Goal: Information Seeking & Learning: Learn about a topic

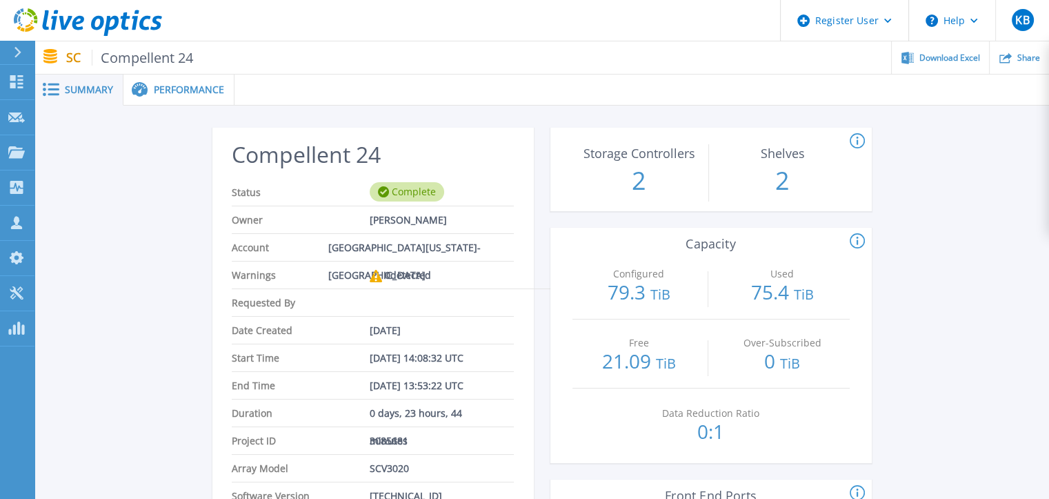
click at [181, 86] on span "Performance" at bounding box center [189, 90] width 70 height 10
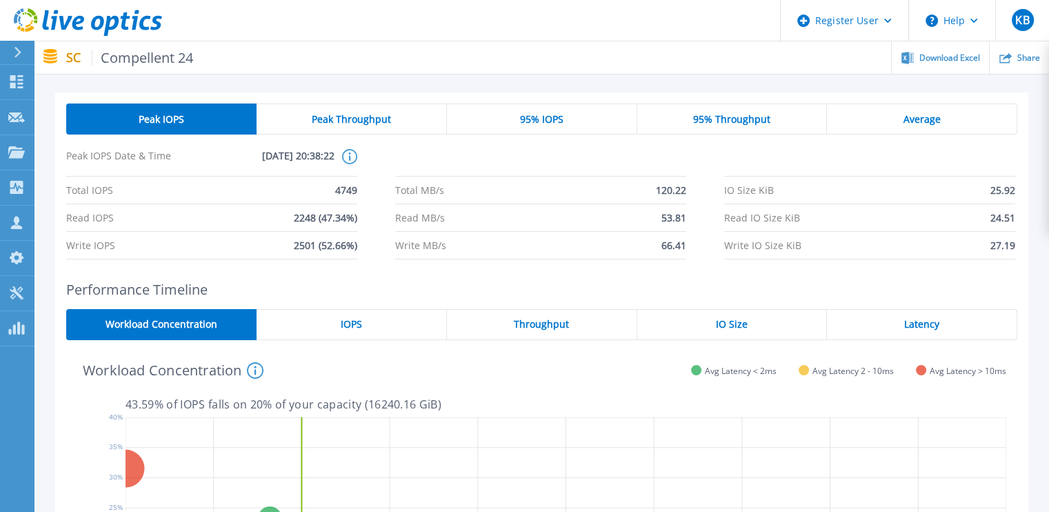
scroll to position [34, 0]
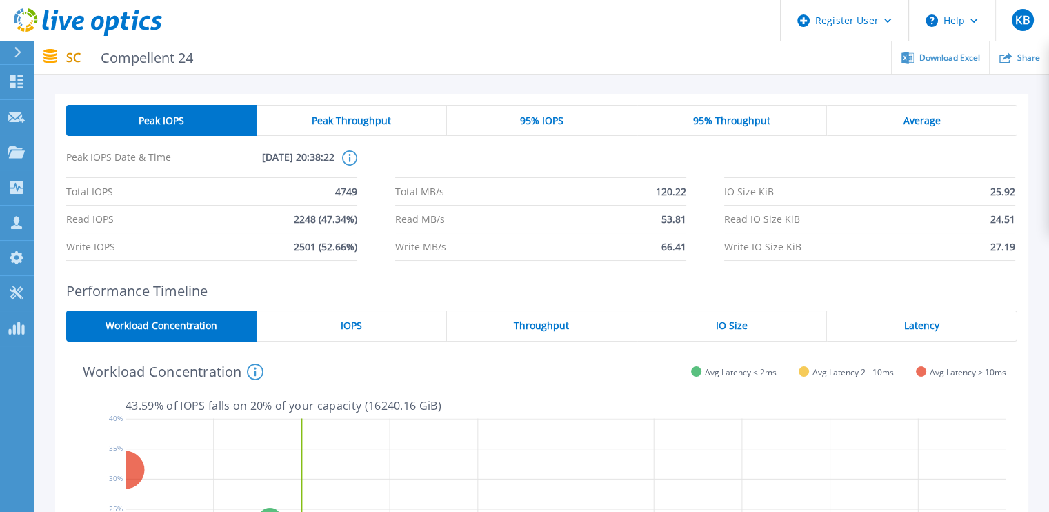
click at [385, 117] on span "Peak Throughput" at bounding box center [351, 120] width 79 height 11
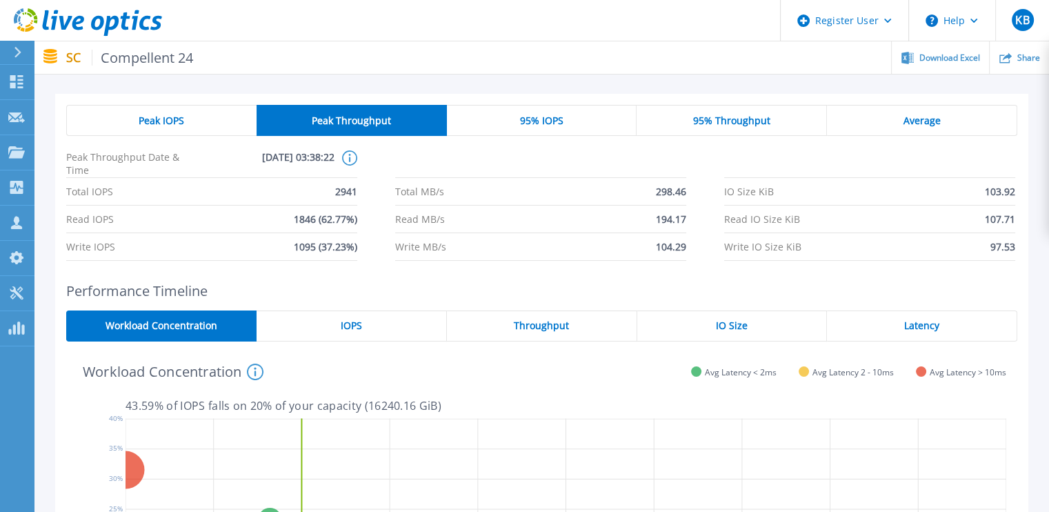
click at [222, 115] on div "Peak IOPS" at bounding box center [161, 120] width 190 height 31
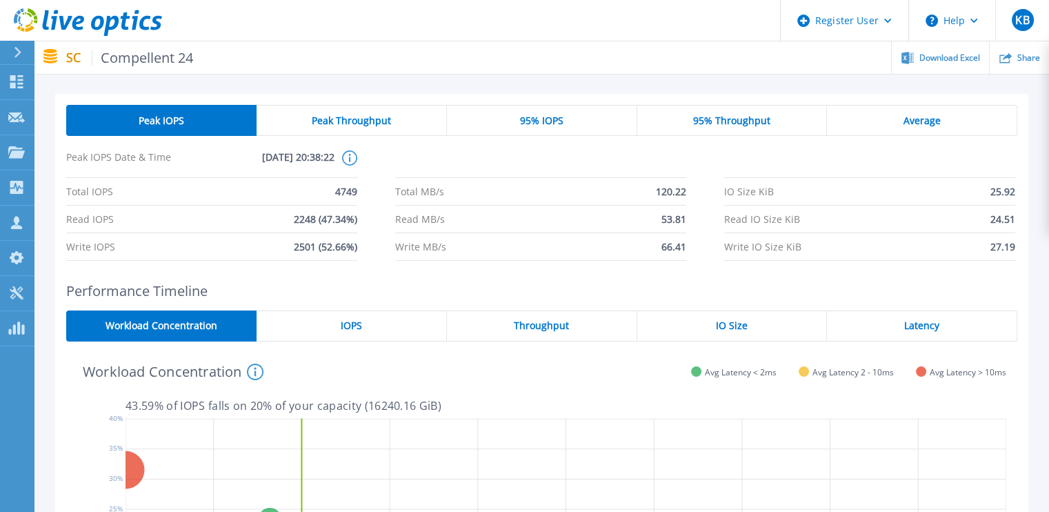
click at [495, 119] on div "95% IOPS" at bounding box center [542, 120] width 190 height 31
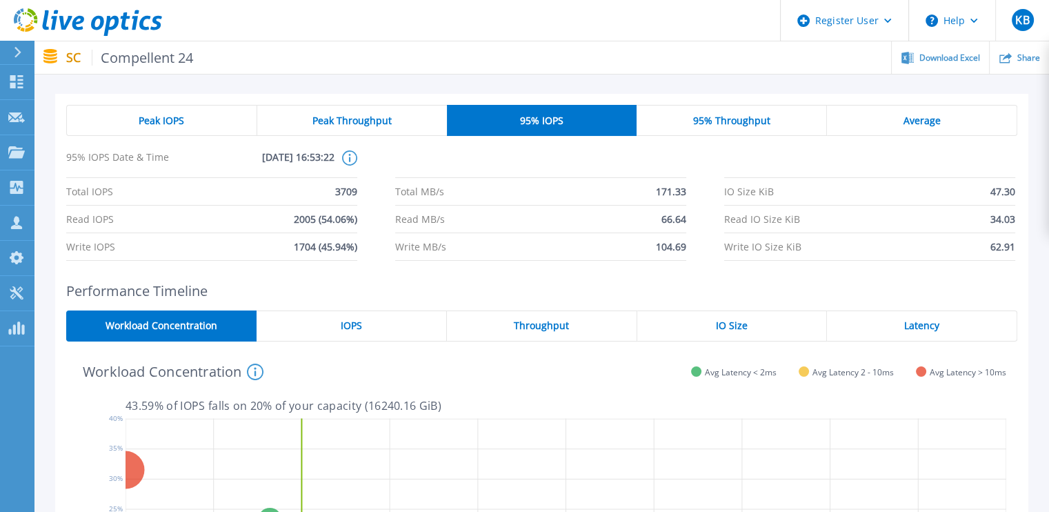
click at [704, 117] on span "95% Throughput" at bounding box center [731, 120] width 77 height 11
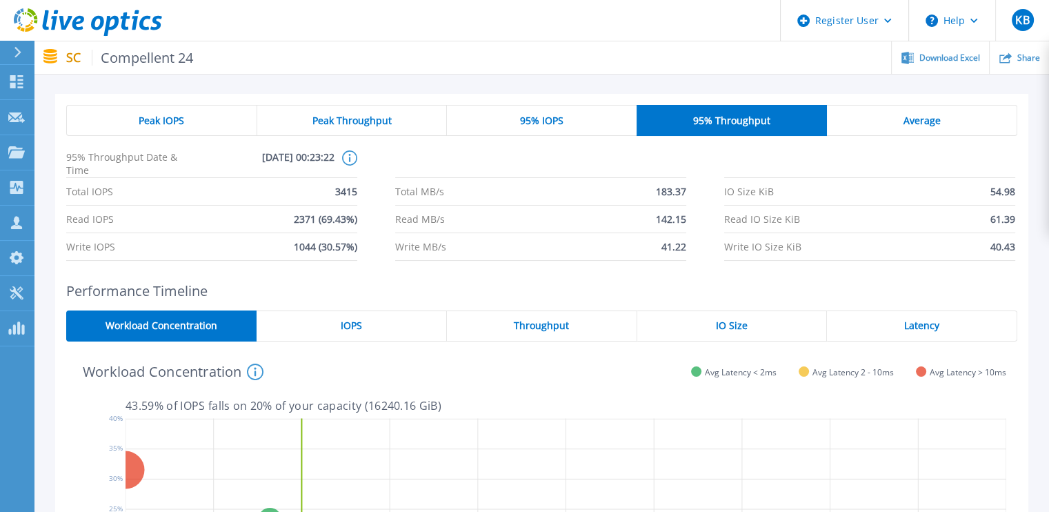
click at [878, 121] on div "Average" at bounding box center [922, 120] width 190 height 31
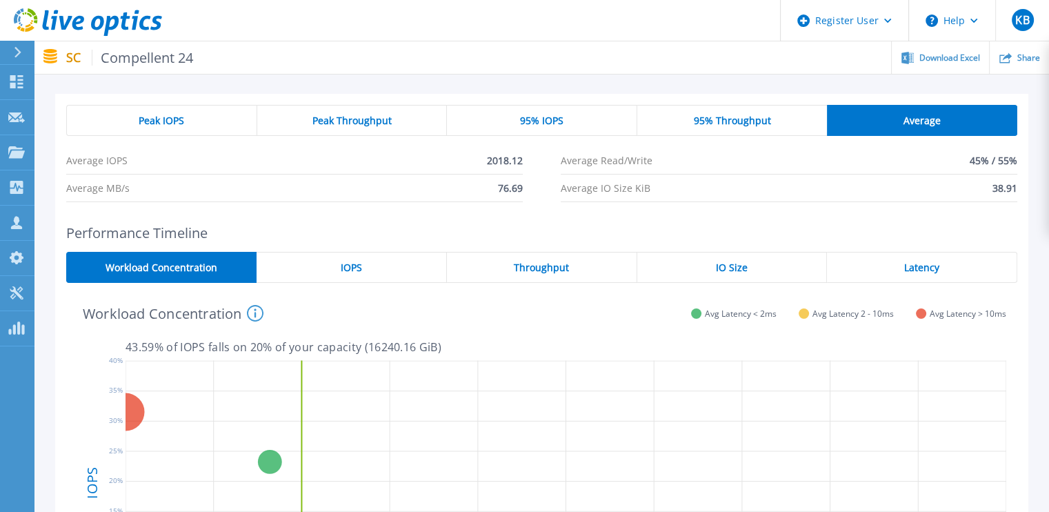
click at [148, 112] on div "Peak IOPS" at bounding box center [161, 120] width 191 height 31
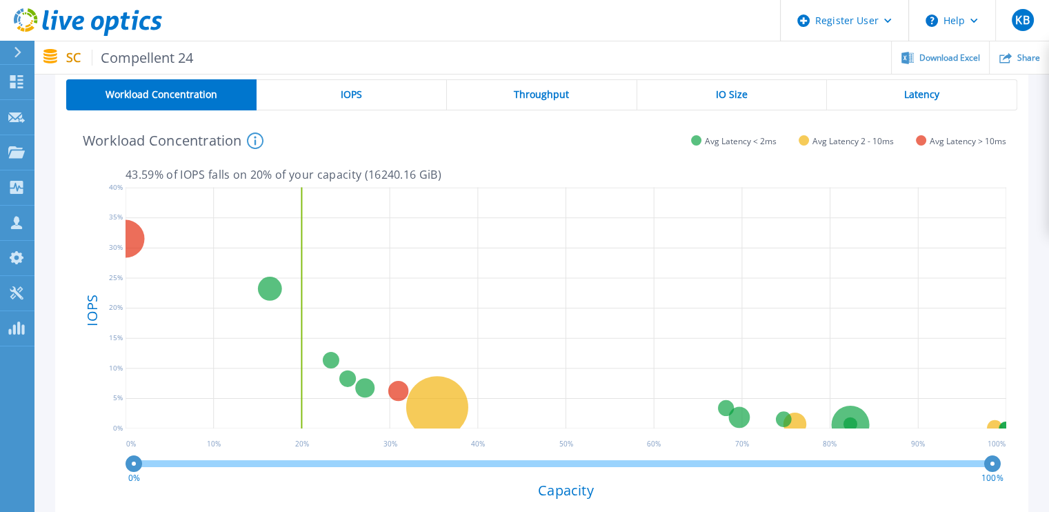
scroll to position [341, 0]
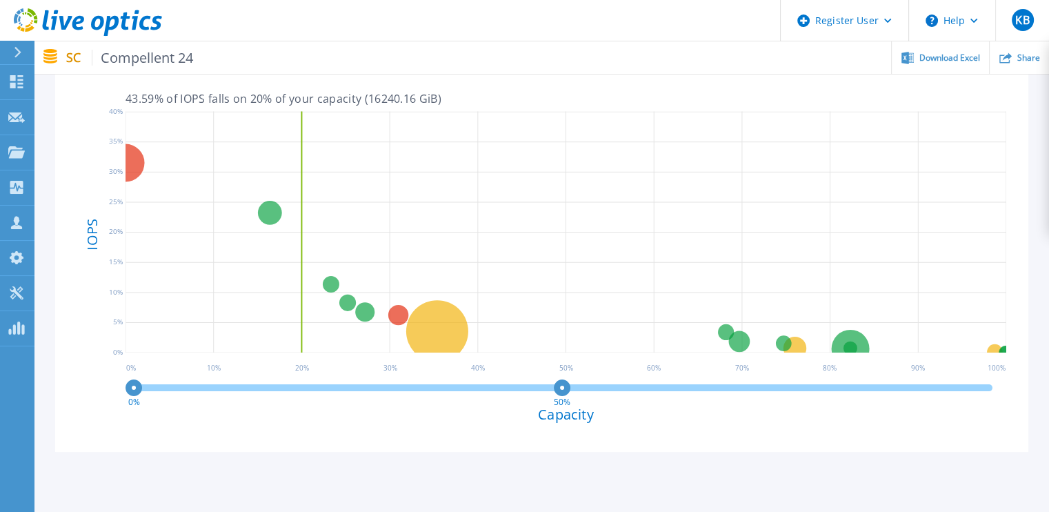
drag, startPoint x: 989, startPoint y: 390, endPoint x: 564, endPoint y: 393, distance: 425.6
click at [564, 393] on circle at bounding box center [562, 388] width 10 height 10
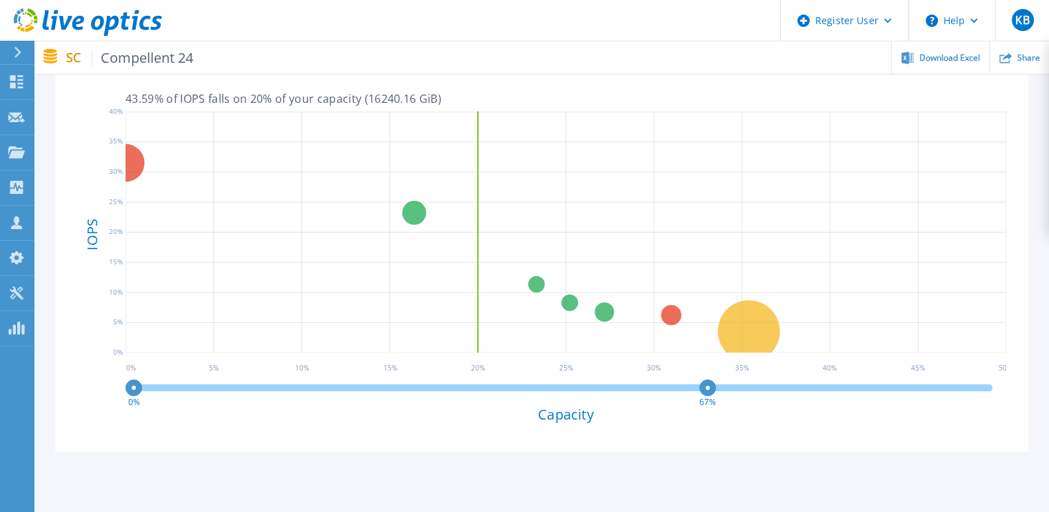
drag, startPoint x: 564, startPoint y: 393, endPoint x: 708, endPoint y: 379, distance: 144.8
click at [708, 383] on circle at bounding box center [708, 388] width 10 height 10
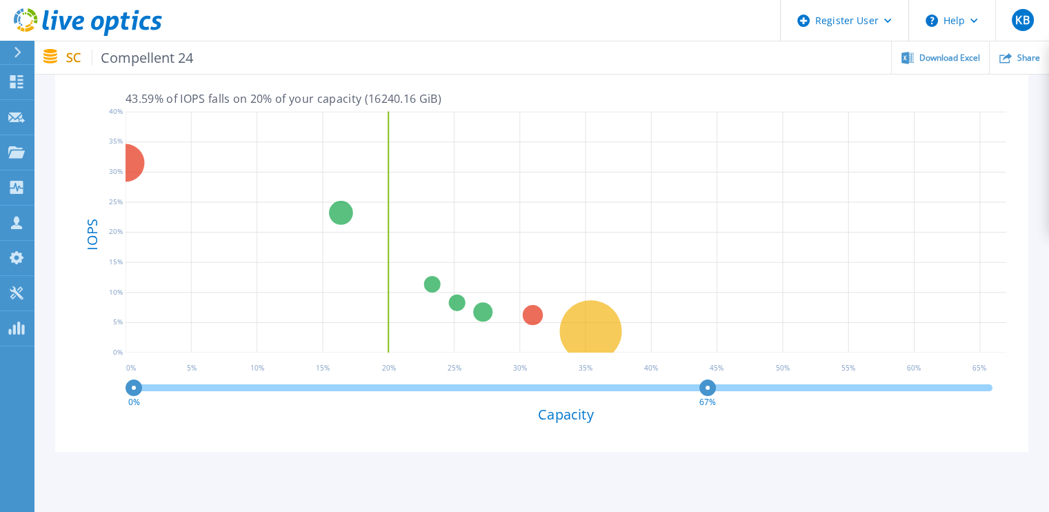
click at [708, 383] on circle at bounding box center [708, 388] width 10 height 10
drag, startPoint x: 707, startPoint y: 386, endPoint x: 1042, endPoint y: 404, distance: 335.0
click at [1042, 404] on div "Peak IOPS Peak Throughput 95% IOPS 95% Throughput Average Peak IOPS Date & Time…" at bounding box center [541, 128] width 1015 height 726
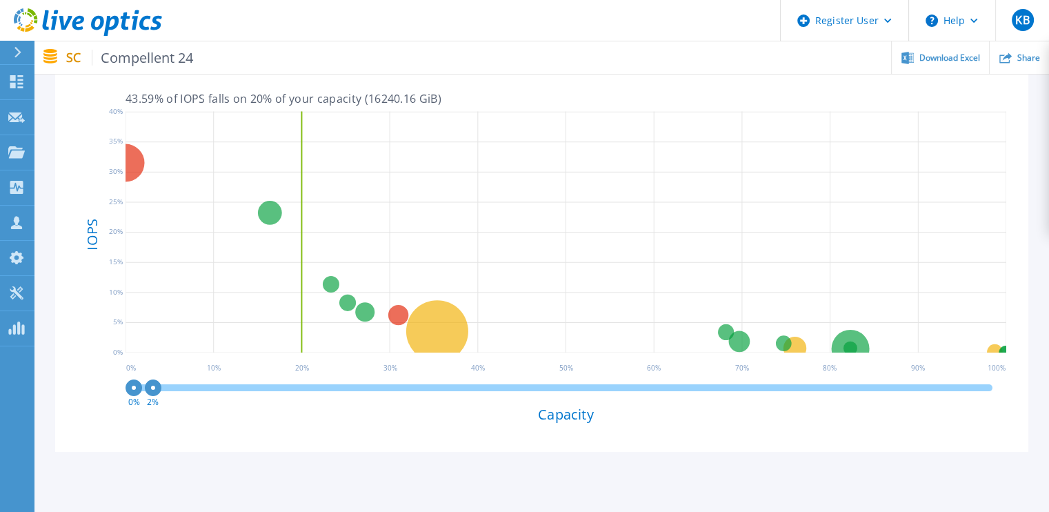
drag, startPoint x: 987, startPoint y: 389, endPoint x: 72, endPoint y: 381, distance: 914.7
click at [72, 381] on div "DataCenter Medium Priority VMs 3072 GiB 6.75 % of total IOPS 0.3 ms Latency 43.…" at bounding box center [541, 243] width 951 height 395
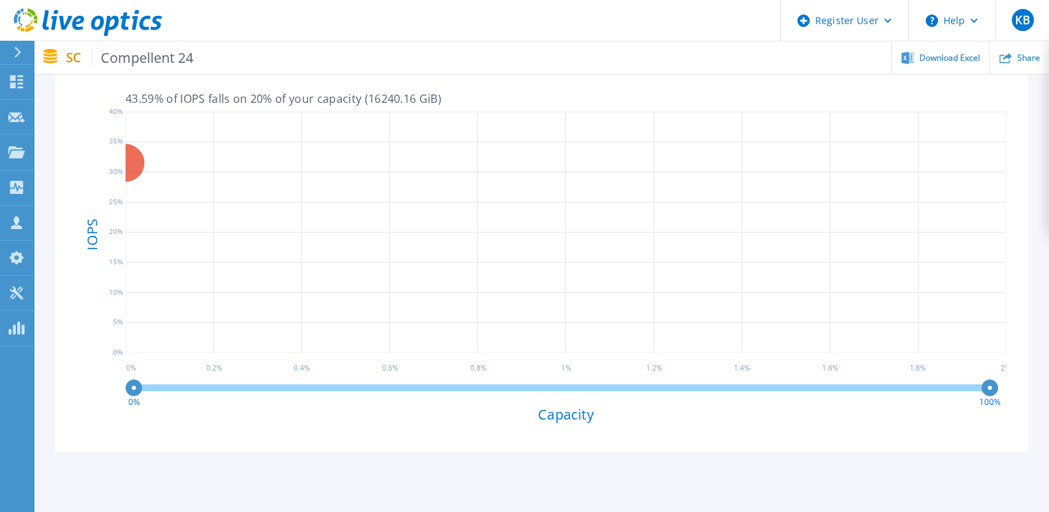
drag, startPoint x: 155, startPoint y: 390, endPoint x: 995, endPoint y: 401, distance: 840.3
click at [995, 401] on g "100%" at bounding box center [990, 395] width 21 height 25
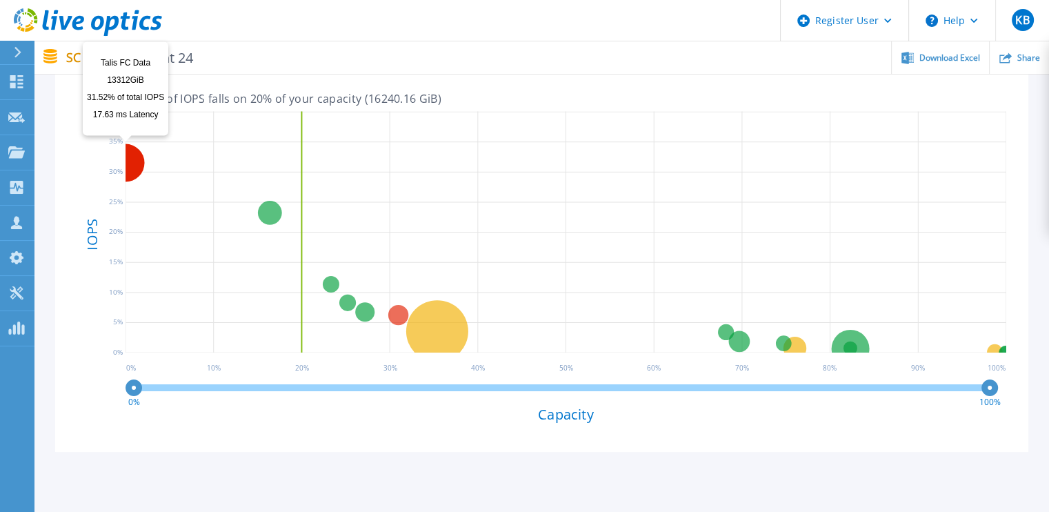
click at [140, 162] on circle at bounding box center [126, 163] width 38 height 38
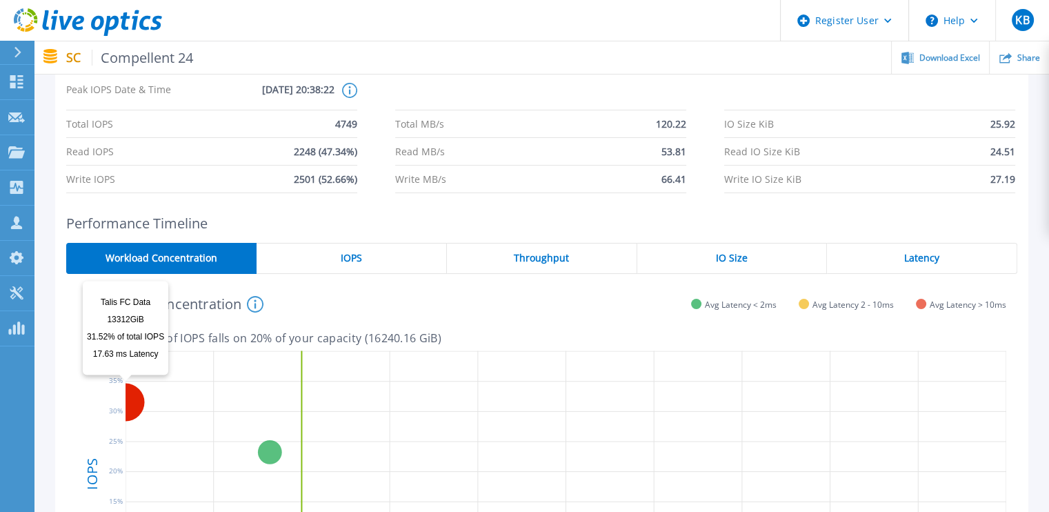
scroll to position [98, 0]
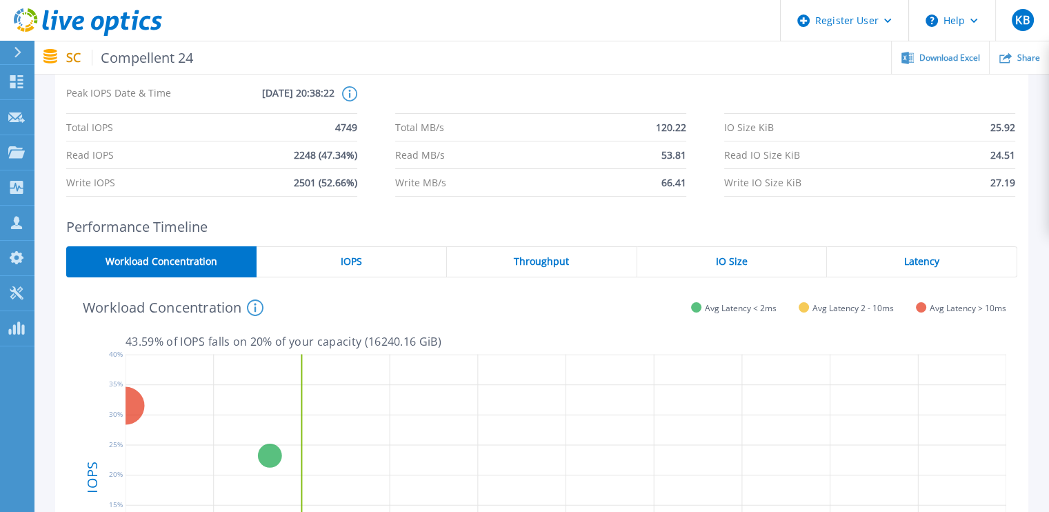
click at [337, 303] on div "Workload Concentration This graph shows the relationship of volume performance …" at bounding box center [536, 306] width 940 height 36
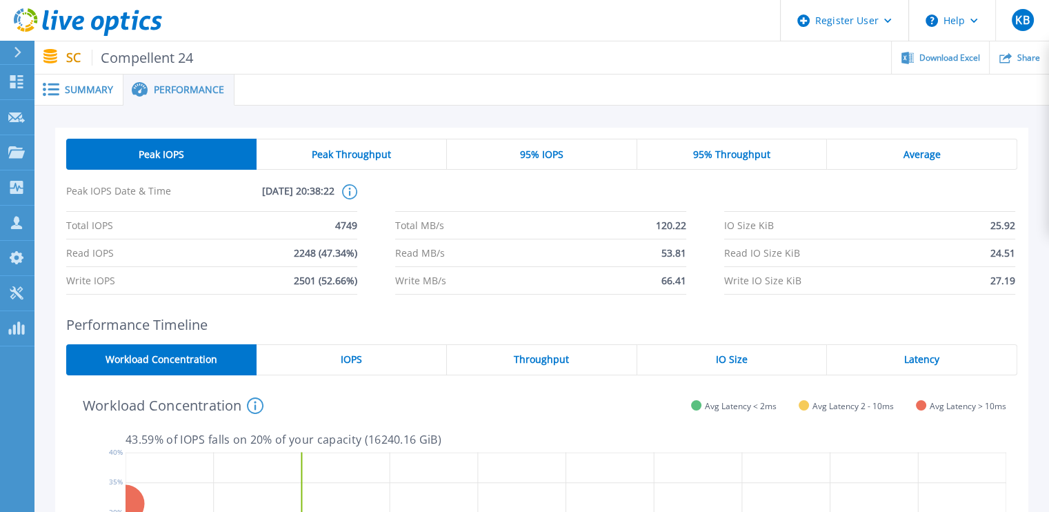
click at [356, 357] on span "IOPS" at bounding box center [351, 359] width 21 height 11
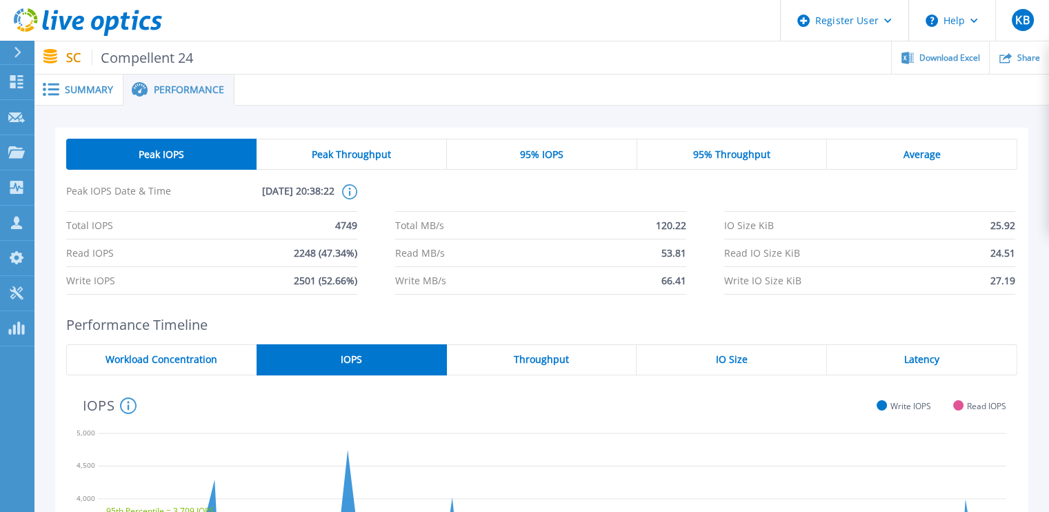
click at [693, 367] on div "IO Size" at bounding box center [732, 359] width 190 height 31
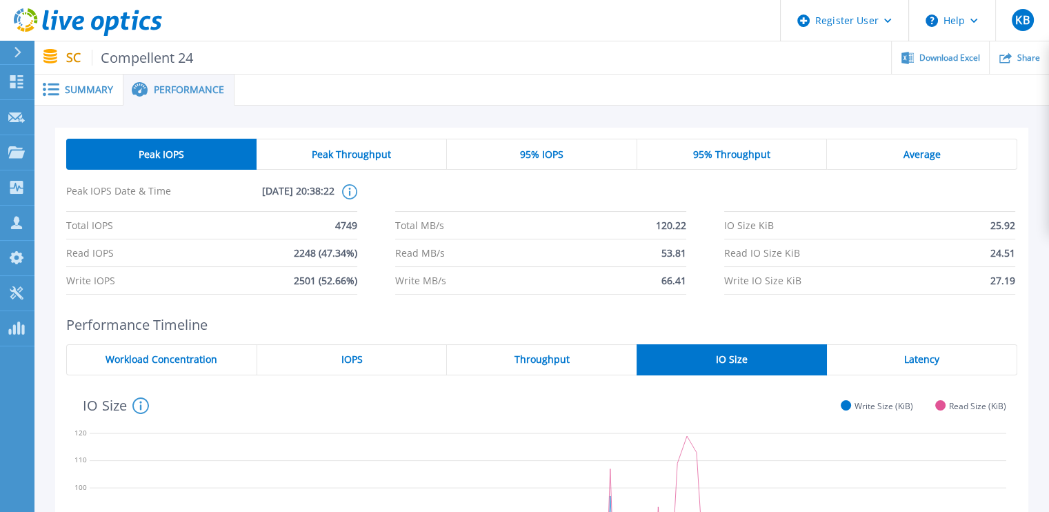
click at [61, 95] on span at bounding box center [49, 89] width 30 height 13
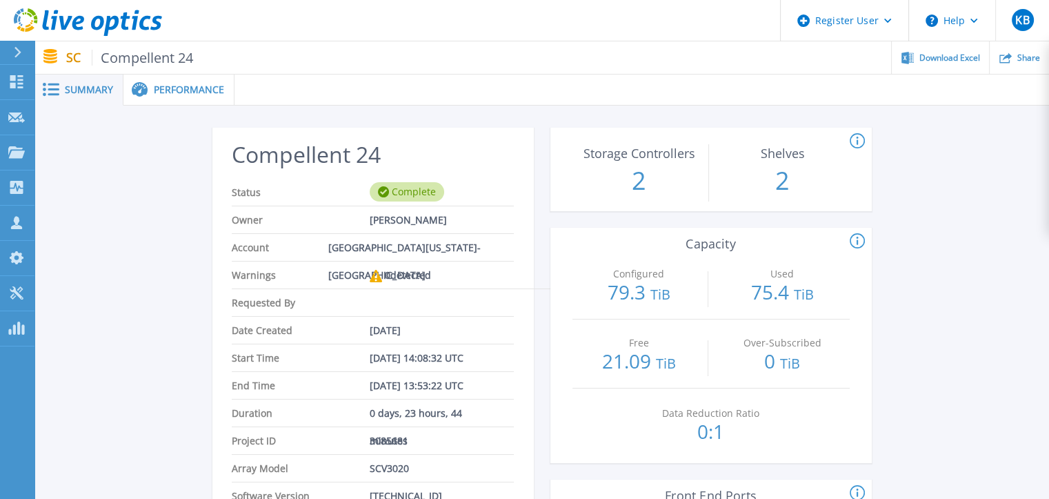
click at [168, 90] on span "Performance" at bounding box center [189, 90] width 70 height 10
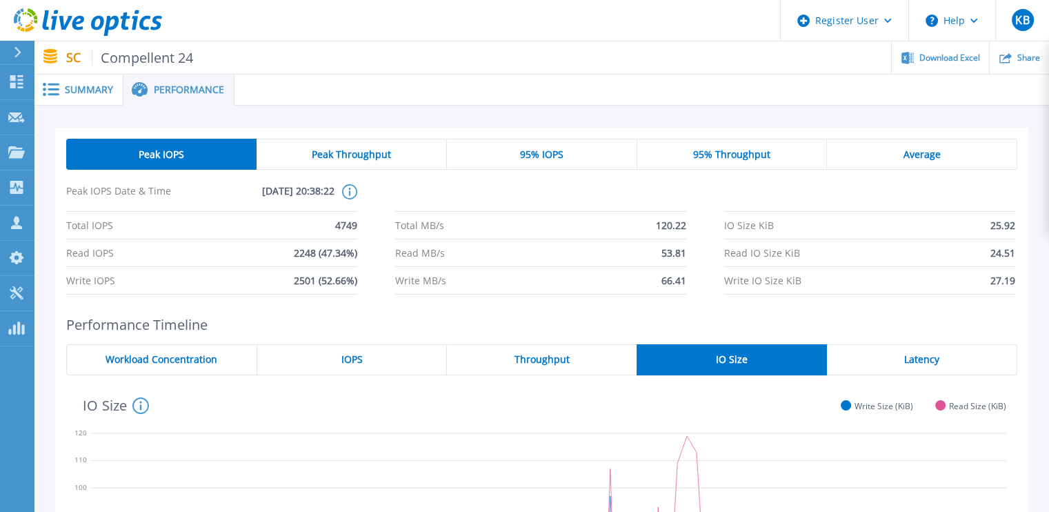
click at [373, 146] on div "Peak Throughput" at bounding box center [352, 154] width 190 height 31
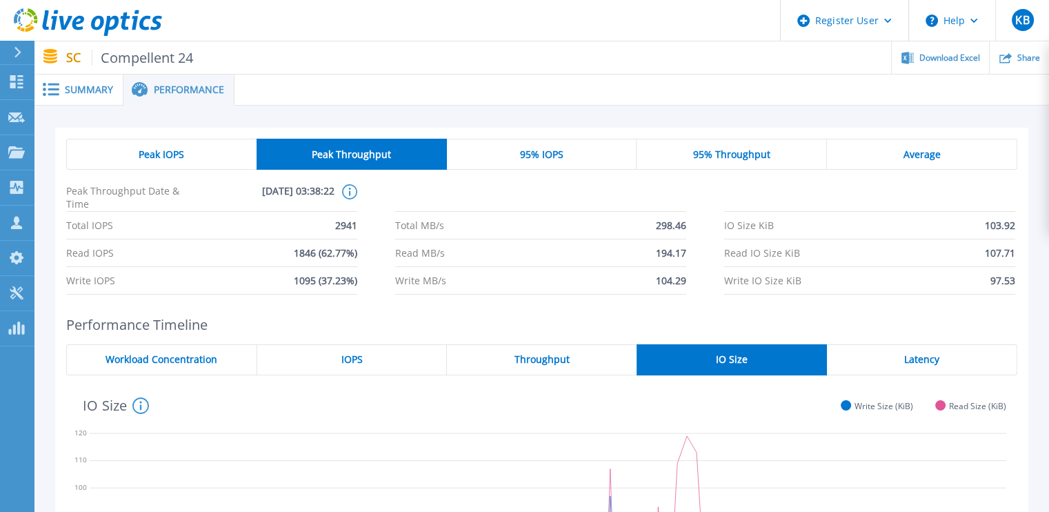
click at [472, 152] on div "95% IOPS" at bounding box center [542, 154] width 190 height 31
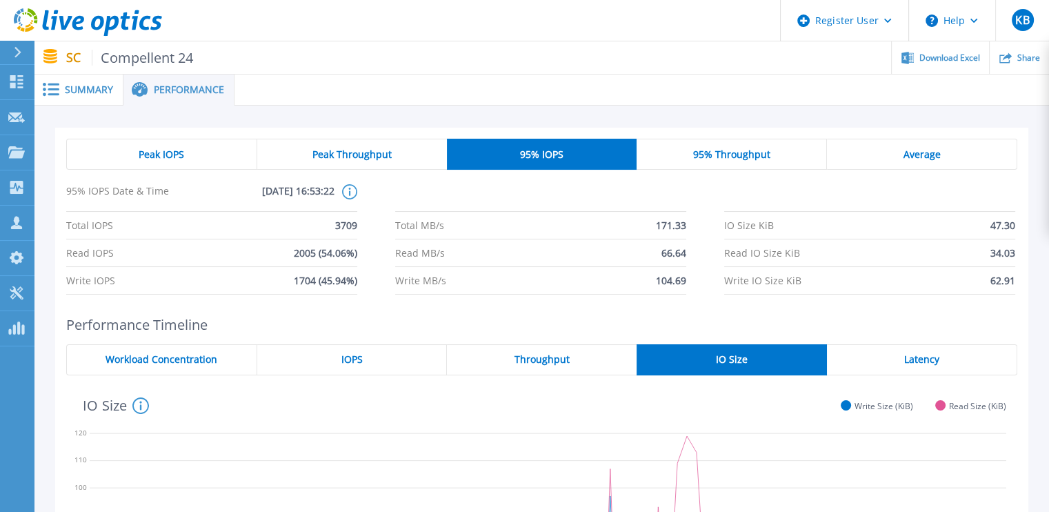
click at [684, 152] on div "95% Throughput" at bounding box center [732, 154] width 190 height 31
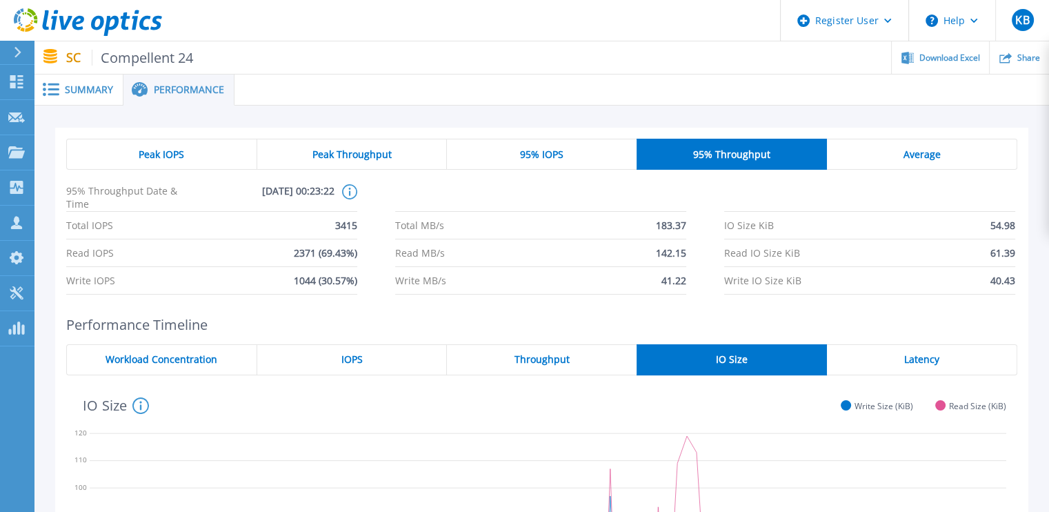
click at [931, 152] on span "Average" at bounding box center [922, 154] width 37 height 11
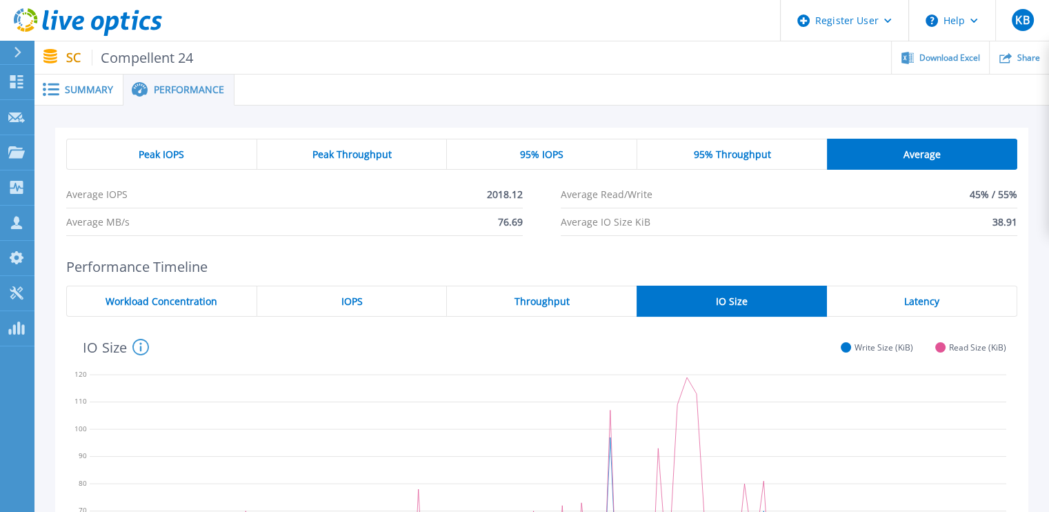
click at [739, 144] on div "95% Throughput" at bounding box center [732, 154] width 190 height 31
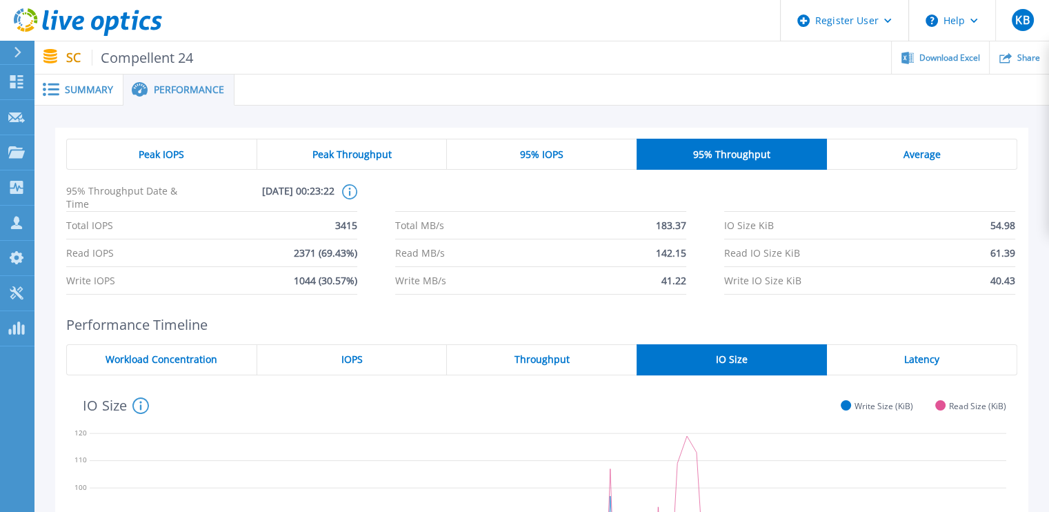
click at [212, 157] on div "Peak IOPS" at bounding box center [161, 154] width 191 height 31
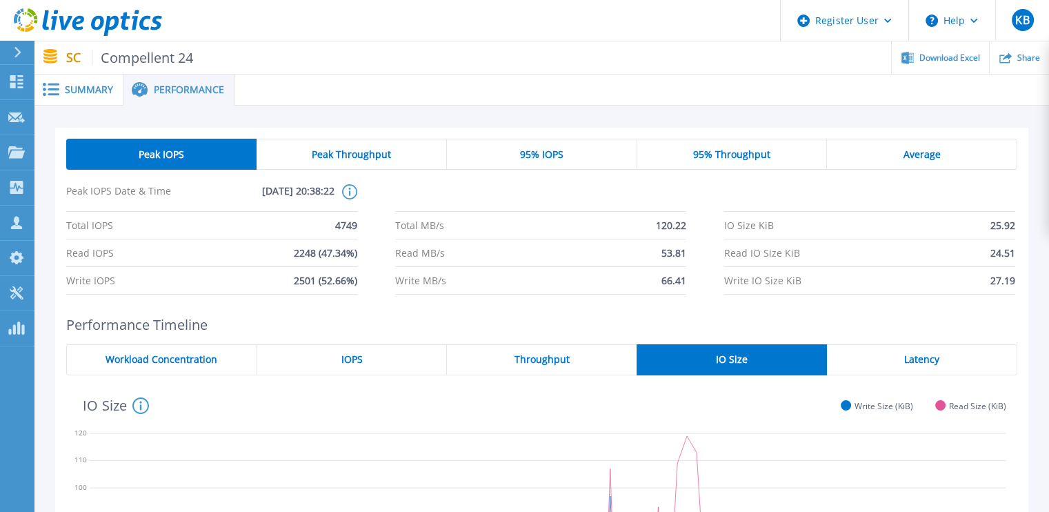
click at [90, 80] on div "Summary" at bounding box center [78, 90] width 89 height 31
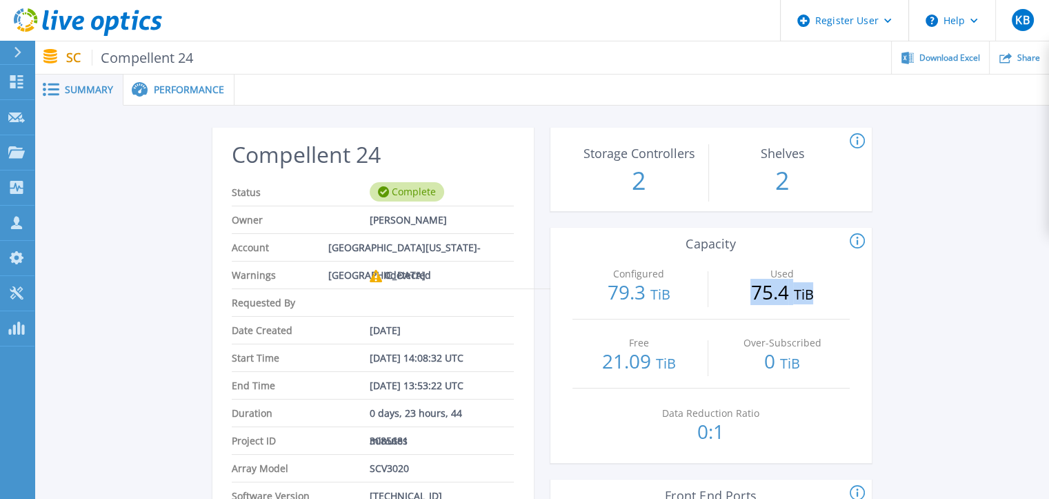
drag, startPoint x: 751, startPoint y: 292, endPoint x: 847, endPoint y: 297, distance: 96.7
click at [847, 297] on p "75.4 TiB" at bounding box center [781, 293] width 133 height 22
copy p "75.4 TiB"
click at [548, 241] on div "Configured: The total of volumes configured and presented to the servers. Used:…" at bounding box center [705, 241] width 321 height 17
click at [415, 288] on div "0 detected" at bounding box center [400, 275] width 61 height 28
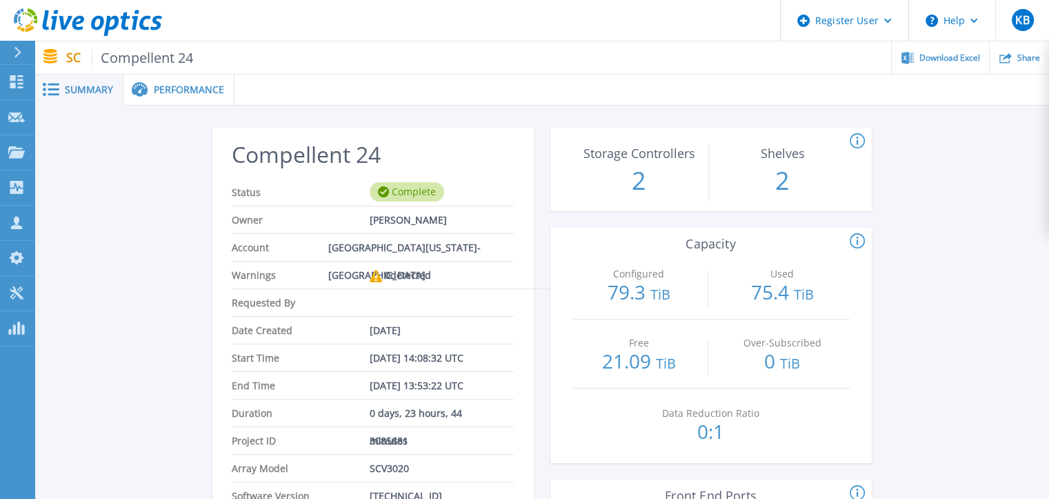
click at [157, 91] on span "Performance" at bounding box center [189, 90] width 70 height 10
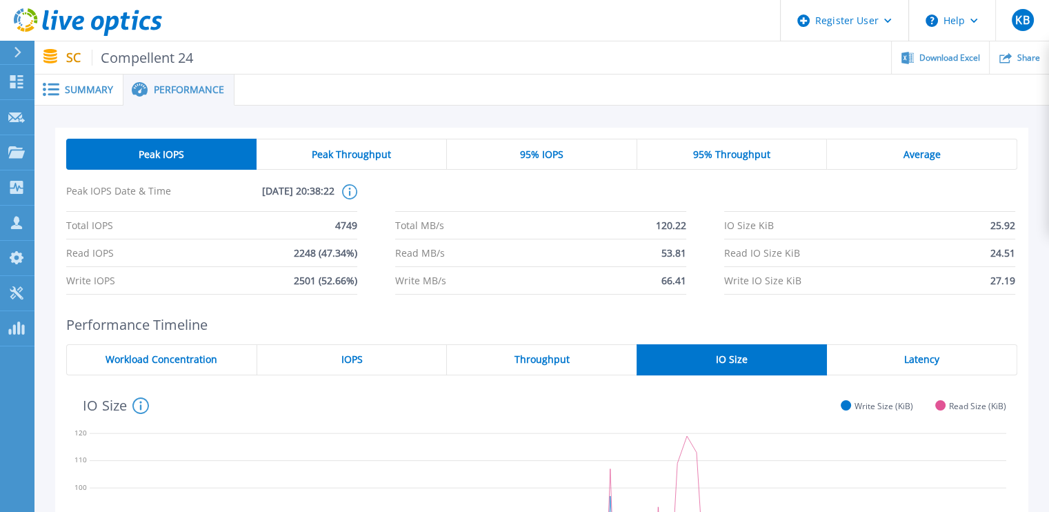
click at [72, 85] on span "Summary" at bounding box center [89, 90] width 48 height 10
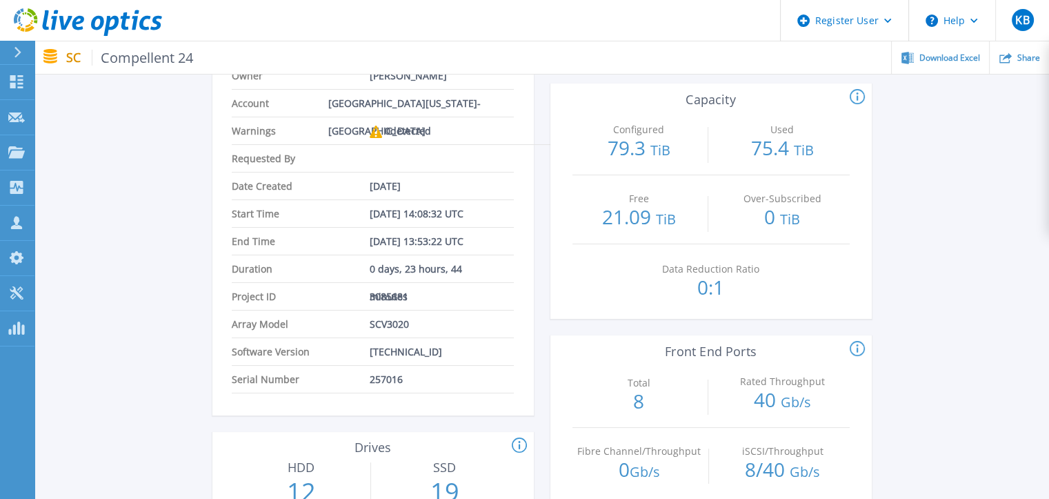
scroll to position [143, 0]
drag, startPoint x: 410, startPoint y: 295, endPoint x: 349, endPoint y: 291, distance: 60.8
click at [349, 291] on li "Project ID 3085681" at bounding box center [372, 298] width 281 height 28
copy li "3085681"
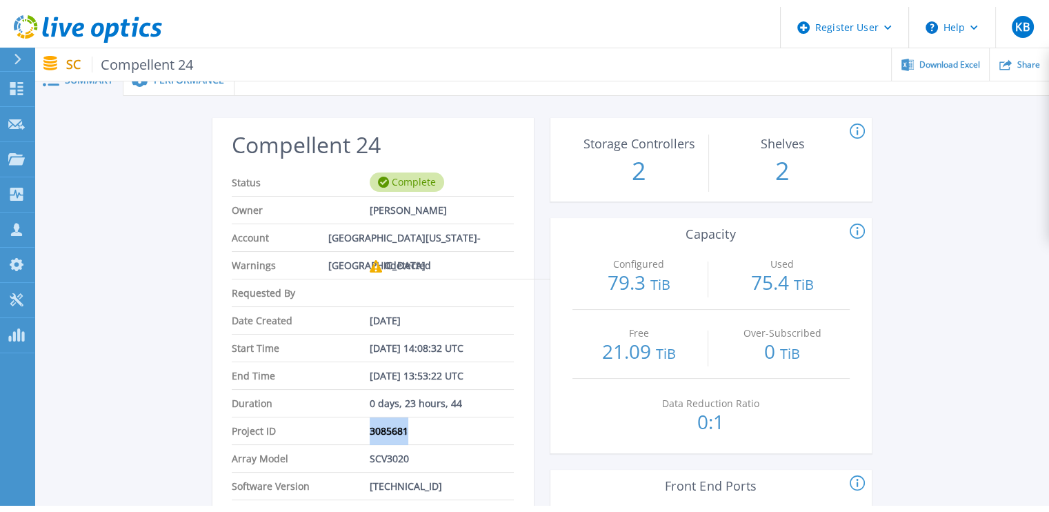
scroll to position [5, 0]
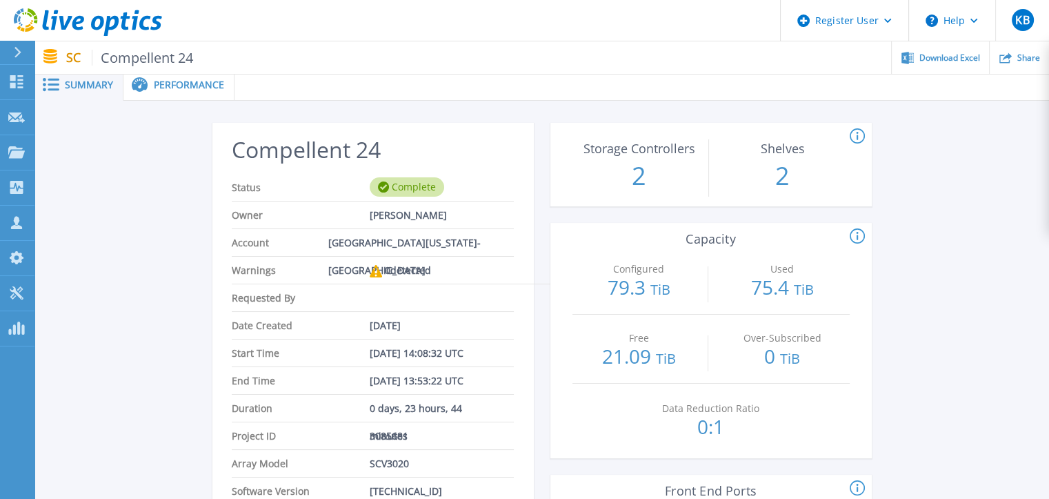
click at [186, 75] on div "Performance" at bounding box center [178, 85] width 111 height 31
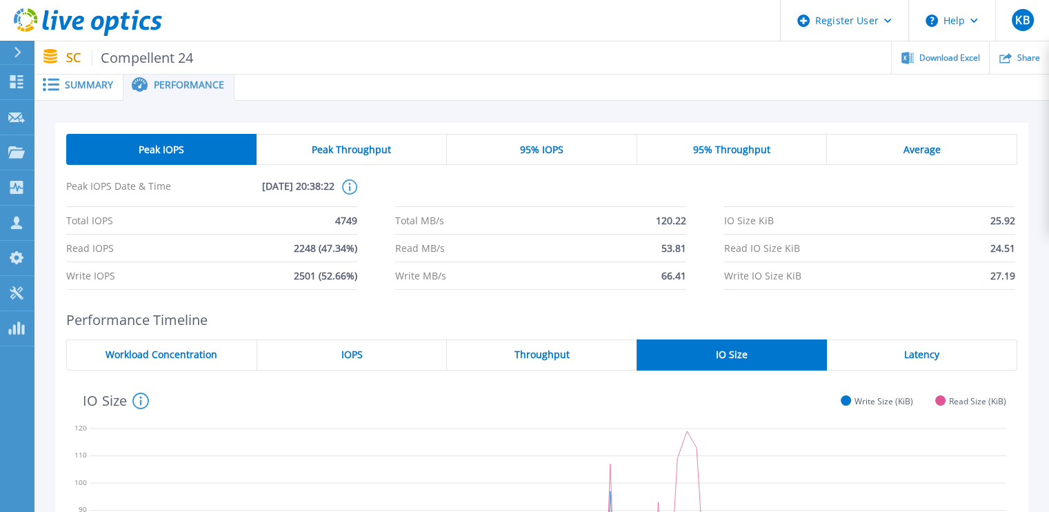
click at [367, 144] on span "Peak Throughput" at bounding box center [351, 149] width 79 height 11
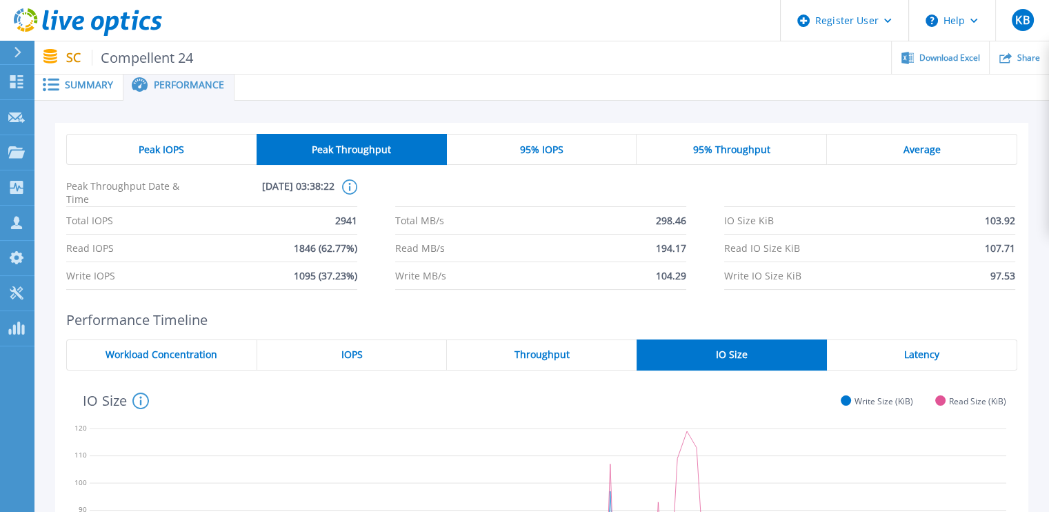
click at [511, 148] on div "95% IOPS" at bounding box center [542, 149] width 190 height 31
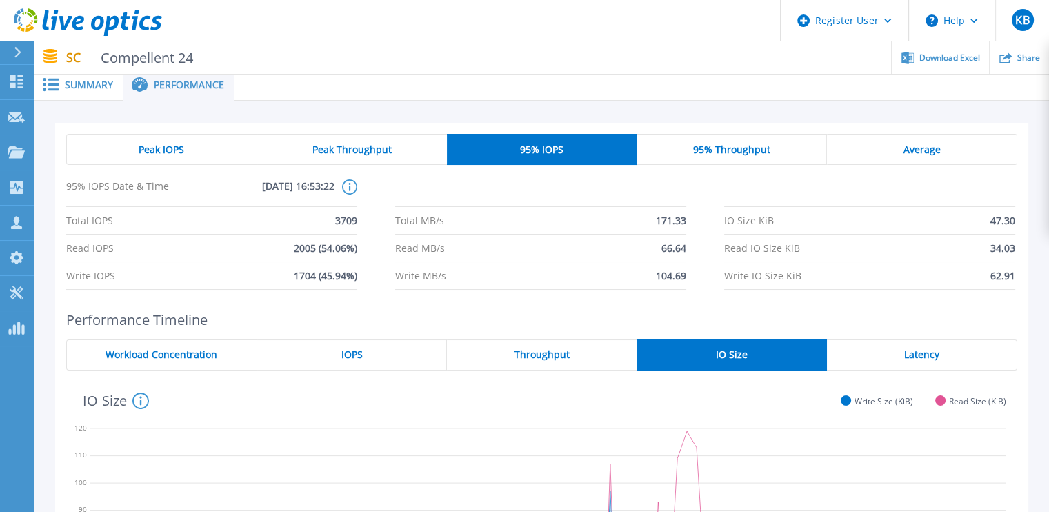
click at [386, 147] on span "Peak Throughput" at bounding box center [351, 149] width 79 height 11
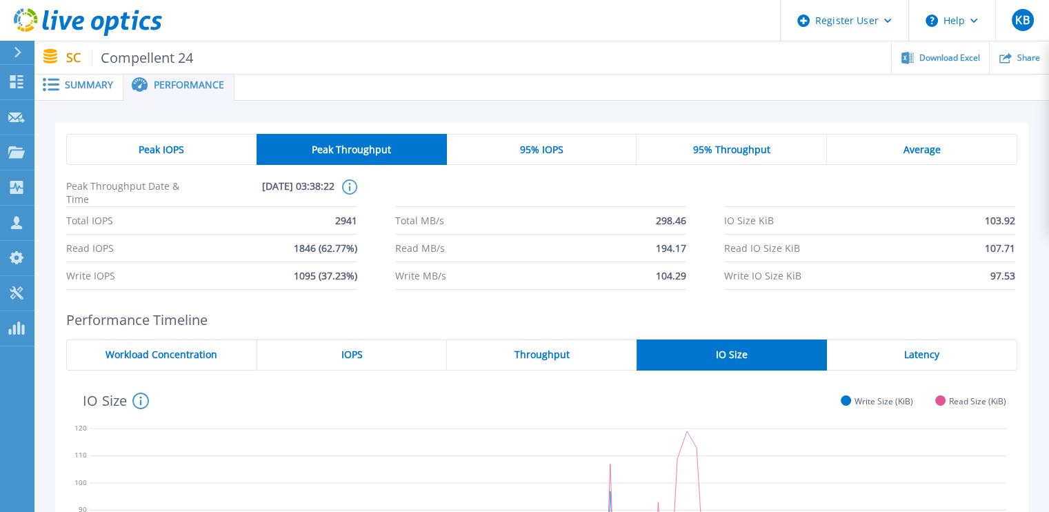
click at [524, 139] on div "95% IOPS" at bounding box center [542, 149] width 190 height 31
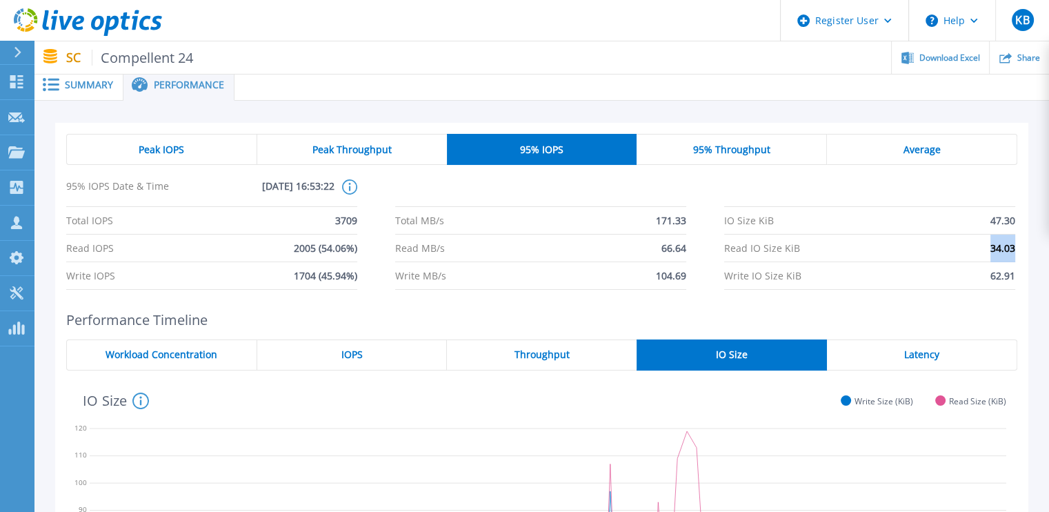
drag, startPoint x: 985, startPoint y: 249, endPoint x: 1031, endPoint y: 245, distance: 46.4
click at [1031, 245] on div "Peak IOPS Peak Throughput 95% IOPS 95% Throughput Average 95% IOPS Date & Time …" at bounding box center [541, 463] width 1015 height 725
copy span "34.03"
click at [155, 146] on span "Peak IOPS" at bounding box center [162, 149] width 46 height 11
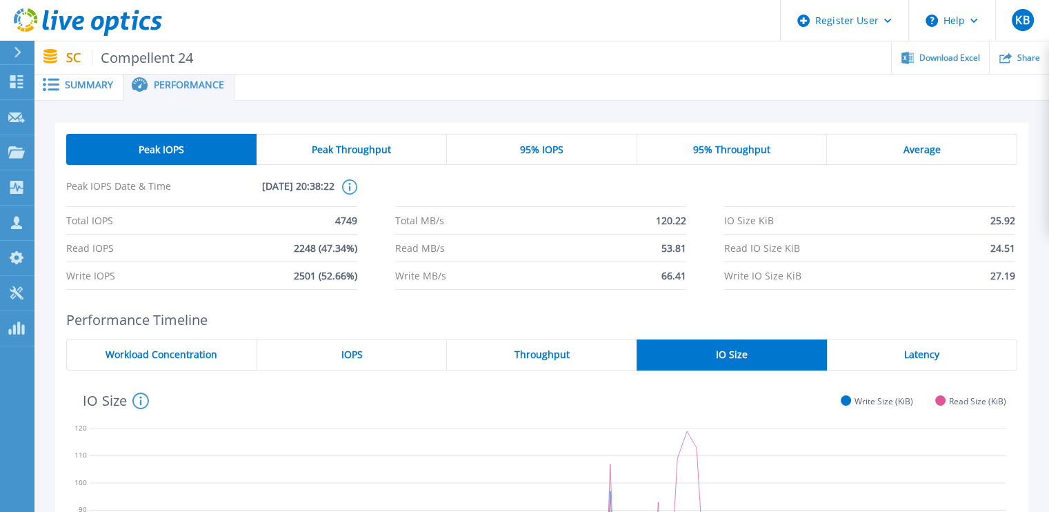
click at [506, 155] on div "95% IOPS" at bounding box center [542, 149] width 190 height 31
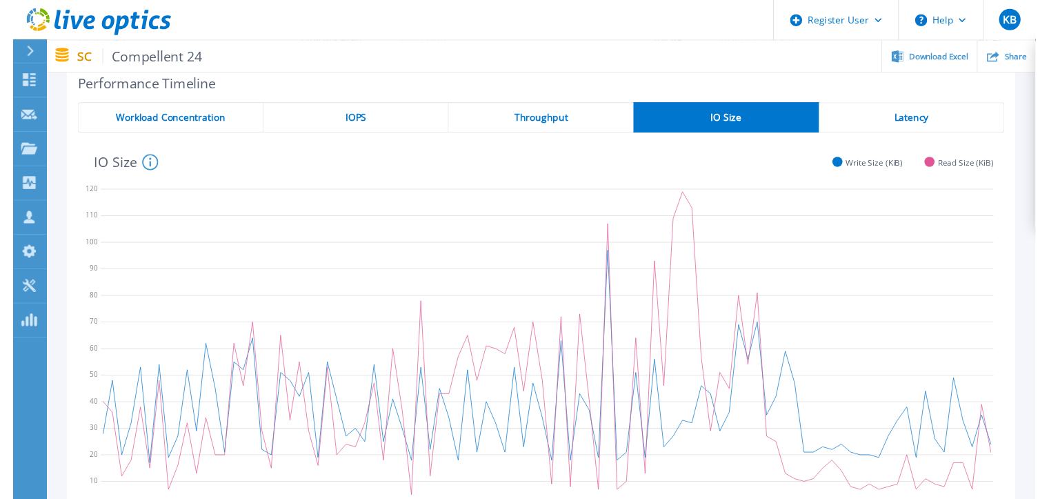
scroll to position [0, 0]
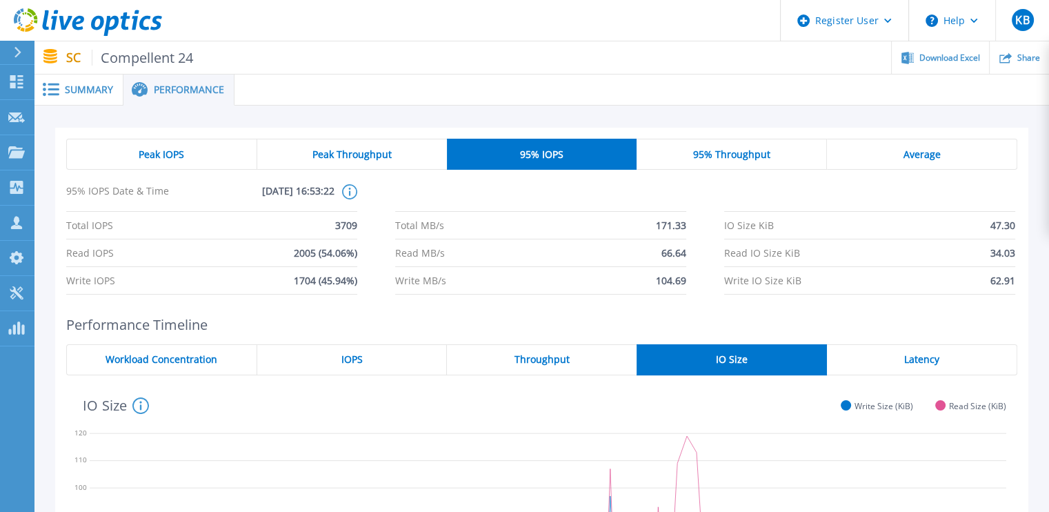
click at [97, 90] on span "Summary" at bounding box center [89, 90] width 48 height 10
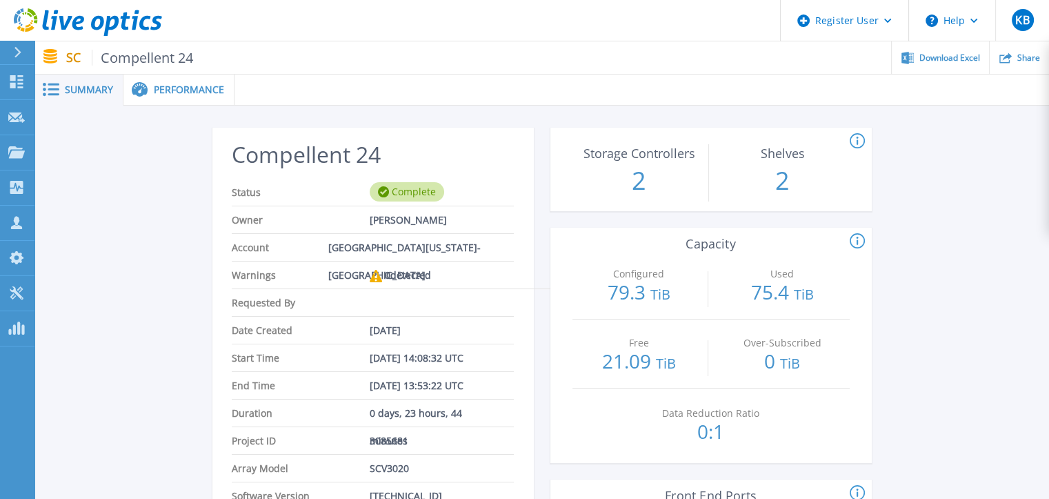
click at [175, 98] on div "Performance" at bounding box center [178, 90] width 111 height 31
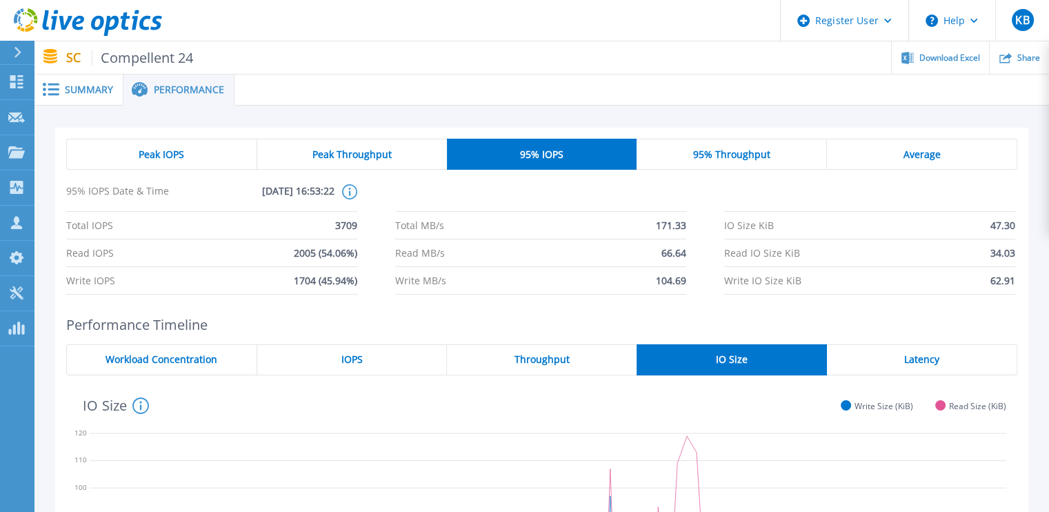
click at [99, 92] on span "Summary" at bounding box center [89, 90] width 48 height 10
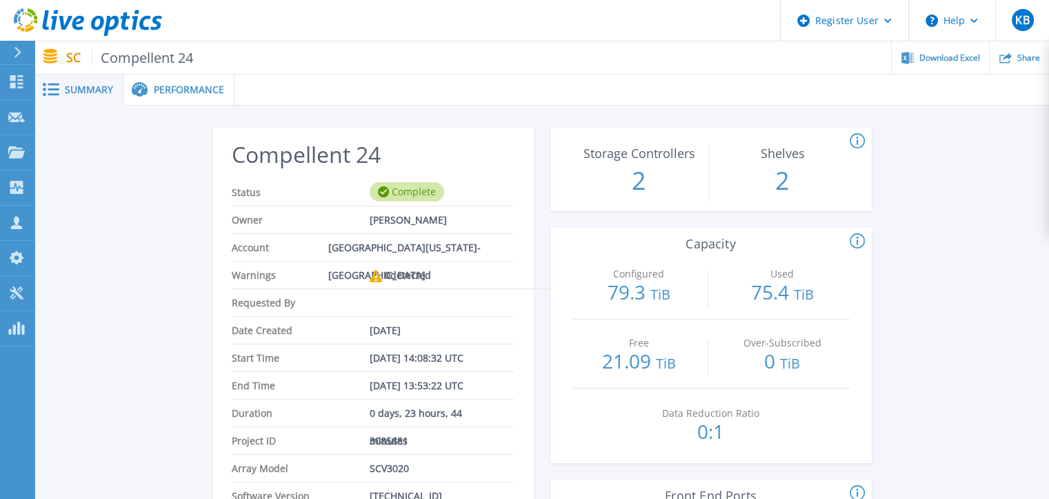
click at [174, 77] on div "Performance" at bounding box center [178, 90] width 111 height 31
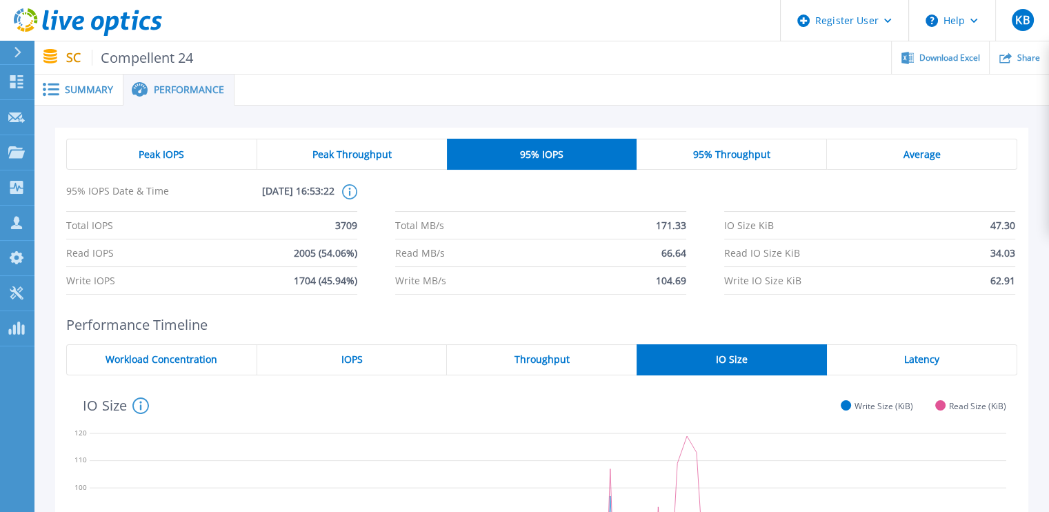
click at [231, 148] on div "Peak IOPS" at bounding box center [161, 154] width 191 height 31
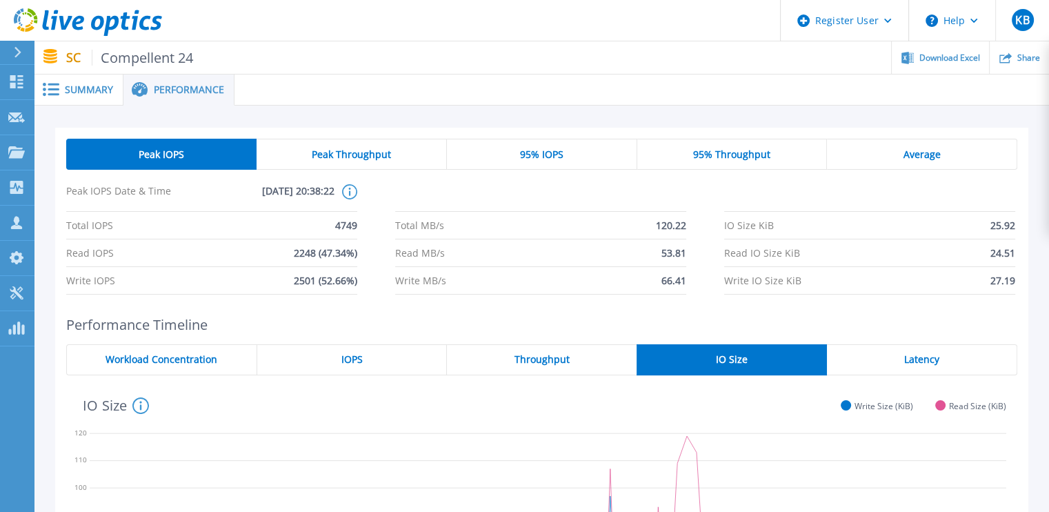
click at [317, 164] on div "Peak Throughput" at bounding box center [352, 154] width 190 height 31
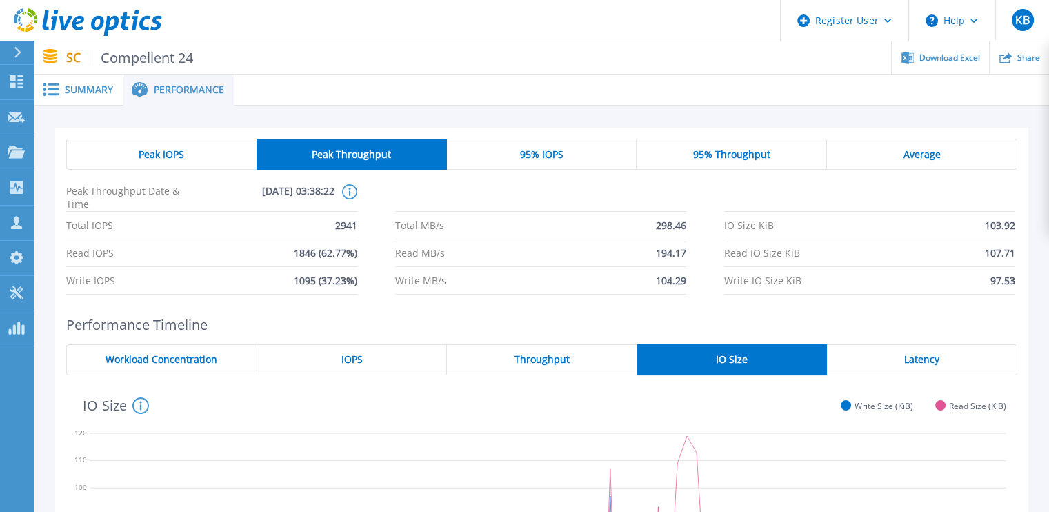
click at [527, 161] on div "95% IOPS" at bounding box center [542, 154] width 190 height 31
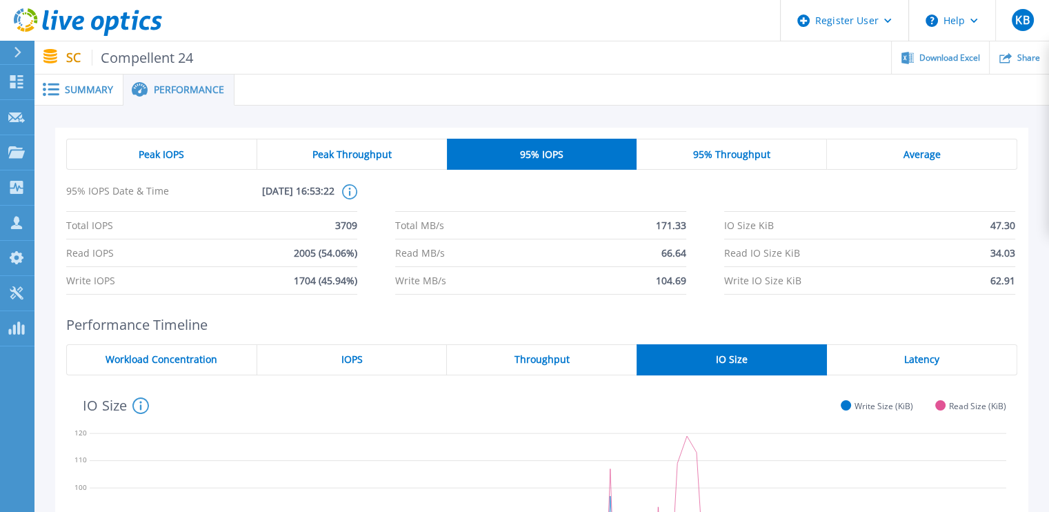
click at [735, 156] on span "95% Throughput" at bounding box center [731, 154] width 77 height 11
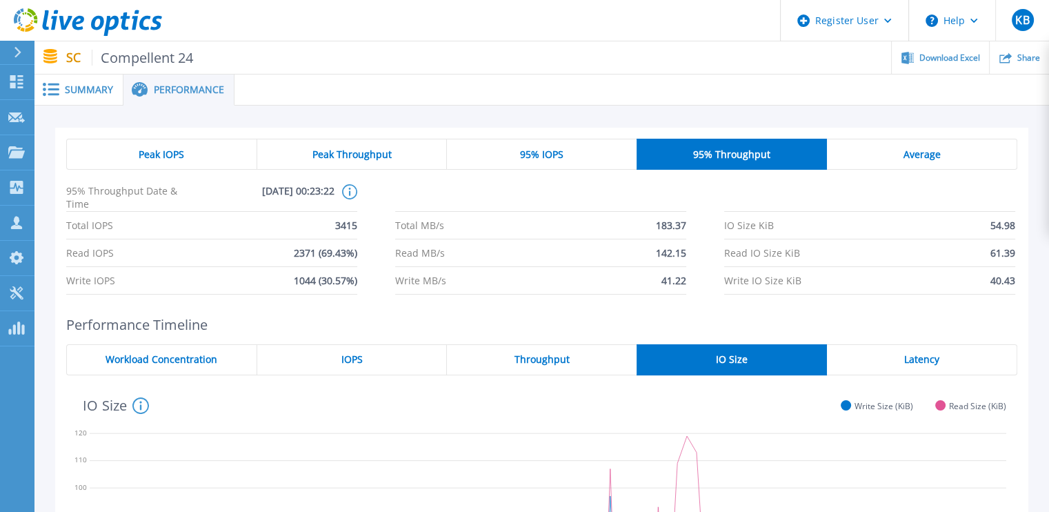
click at [587, 155] on div "95% IOPS" at bounding box center [542, 154] width 190 height 31
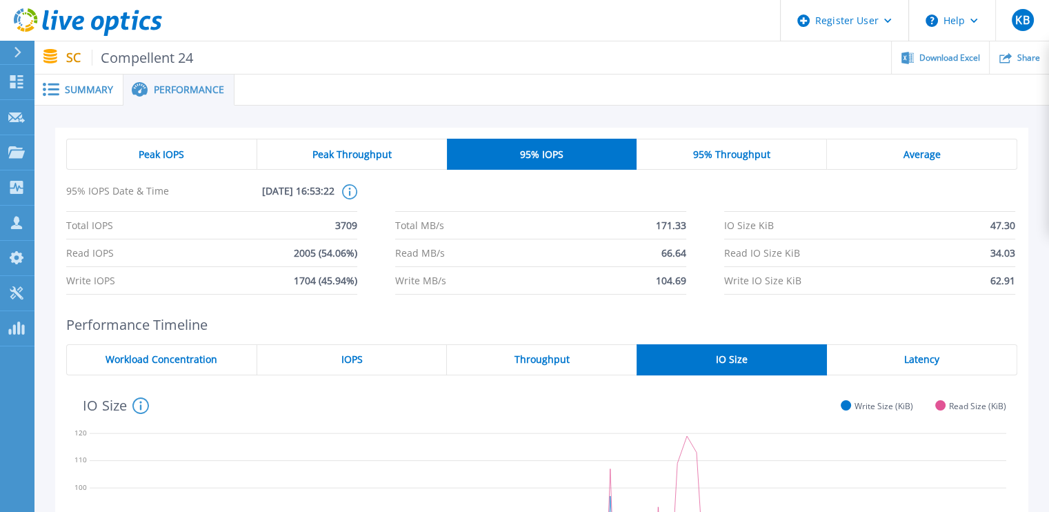
click at [363, 161] on div "Peak Throughput" at bounding box center [352, 154] width 190 height 31
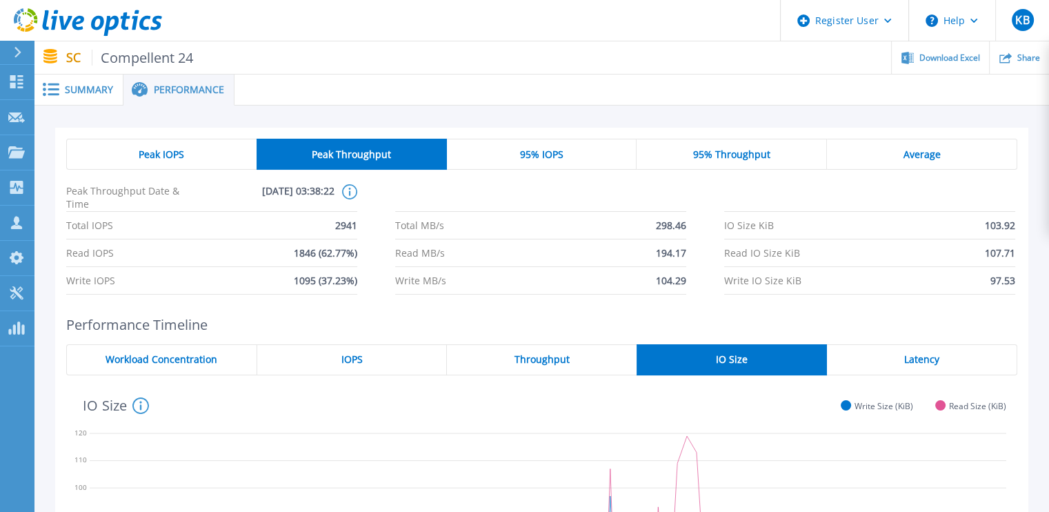
click at [497, 159] on div "95% IOPS" at bounding box center [542, 154] width 190 height 31
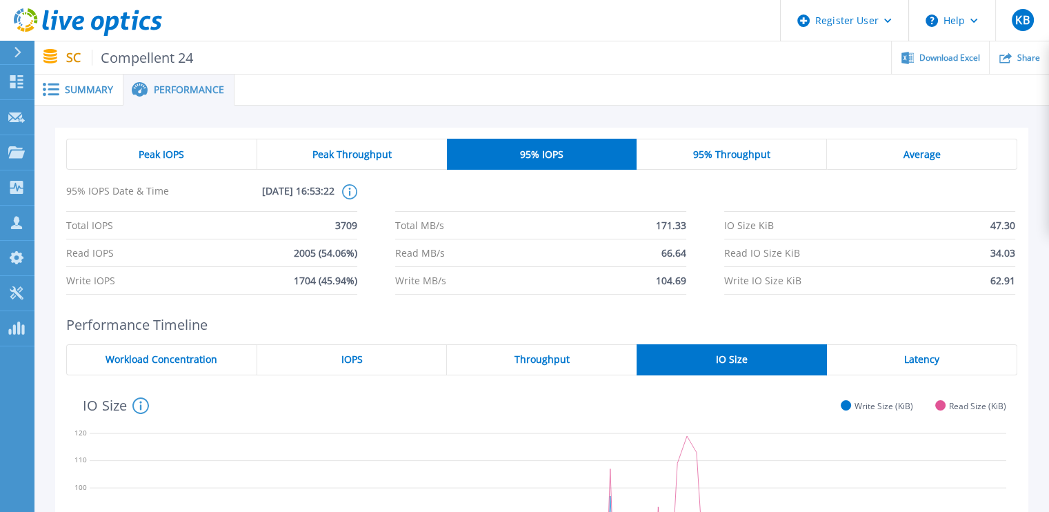
click at [353, 153] on span "Peak Throughput" at bounding box center [351, 154] width 79 height 11
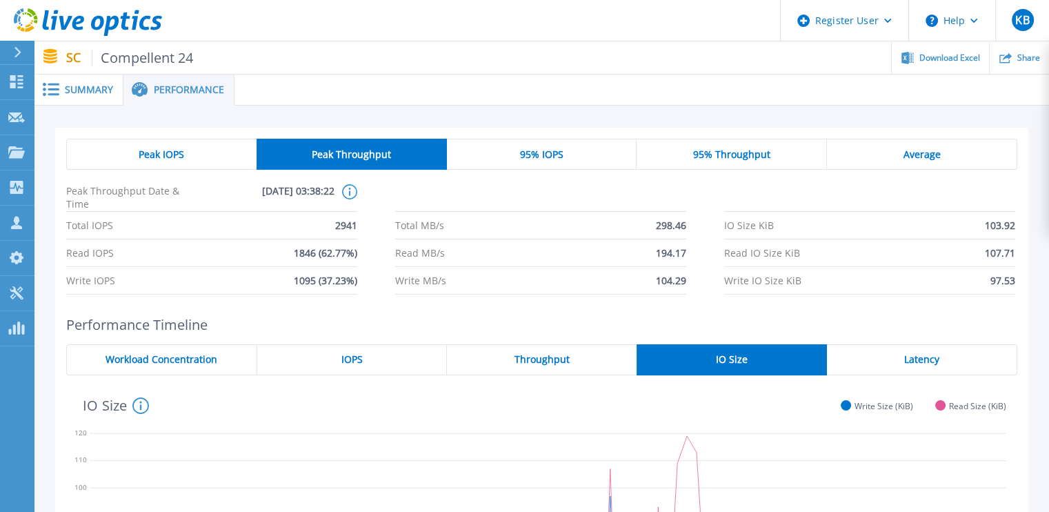
click at [544, 149] on span "95% IOPS" at bounding box center [540, 154] width 43 height 11
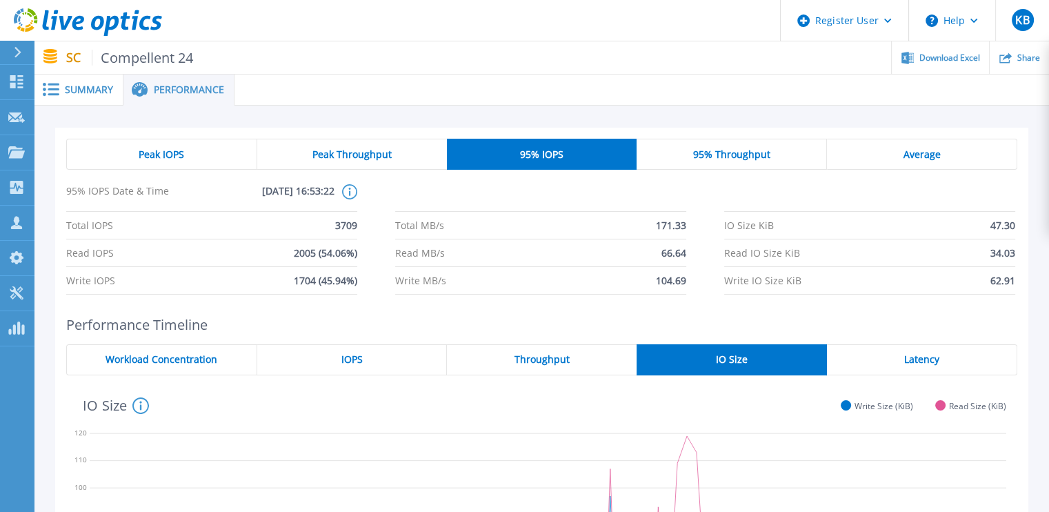
click at [199, 151] on div "Peak IOPS" at bounding box center [161, 154] width 191 height 31
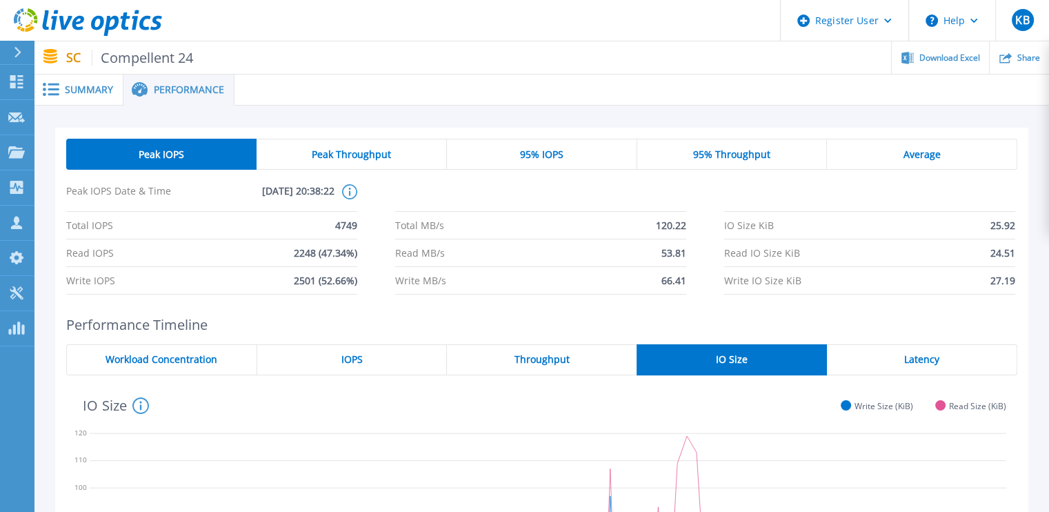
click at [491, 148] on div "95% IOPS" at bounding box center [542, 154] width 190 height 31
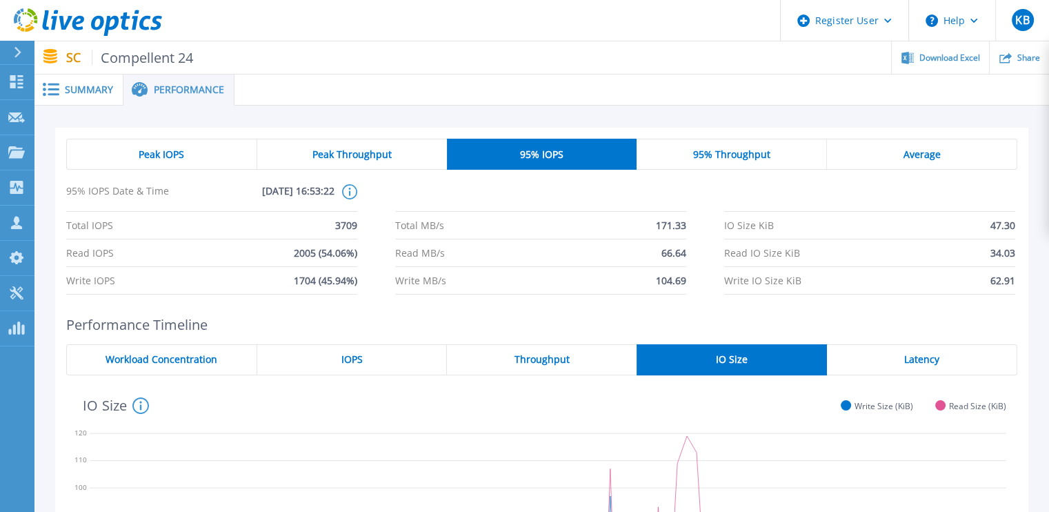
click at [393, 144] on div "Peak Throughput" at bounding box center [352, 154] width 190 height 31
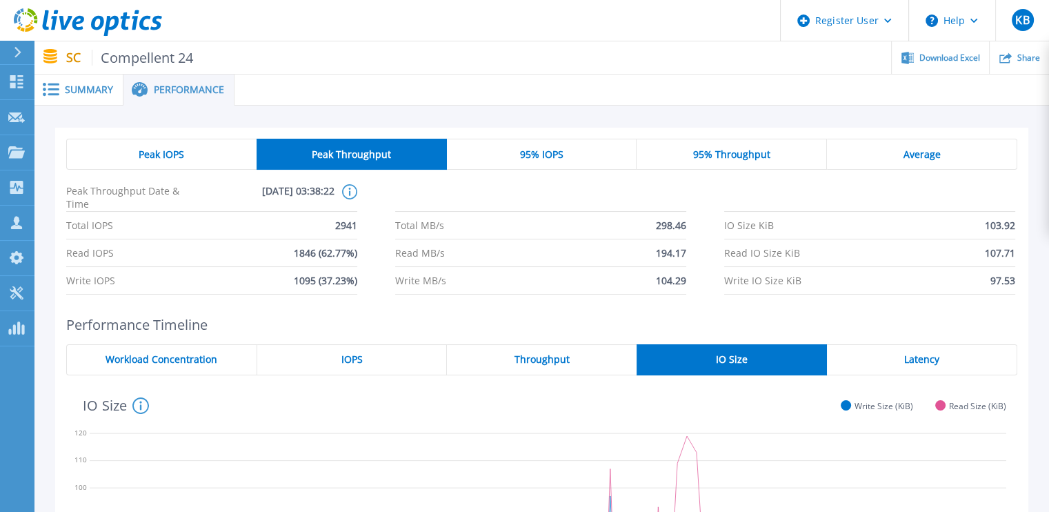
click at [220, 148] on div "Peak IOPS" at bounding box center [161, 154] width 190 height 31
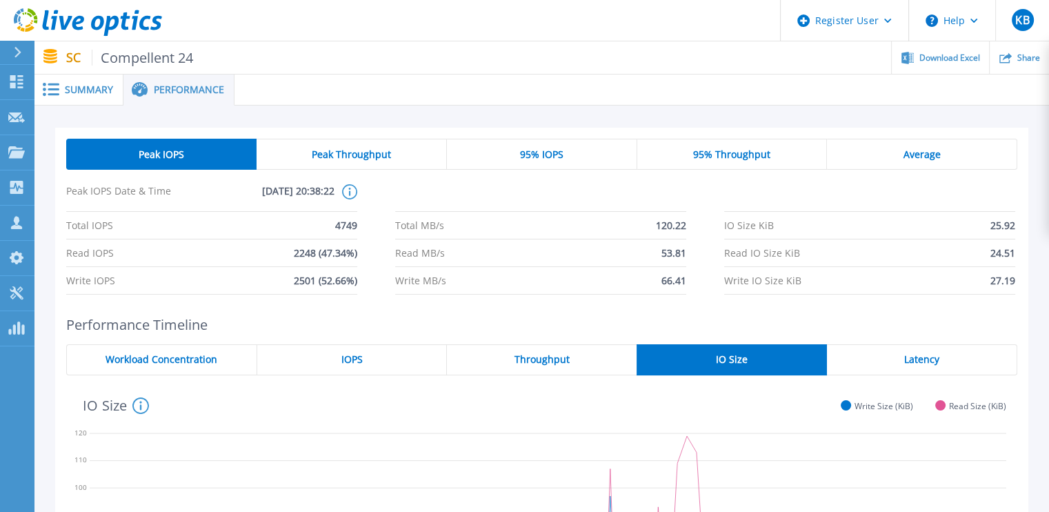
click at [315, 165] on div "Peak Throughput" at bounding box center [352, 154] width 190 height 31
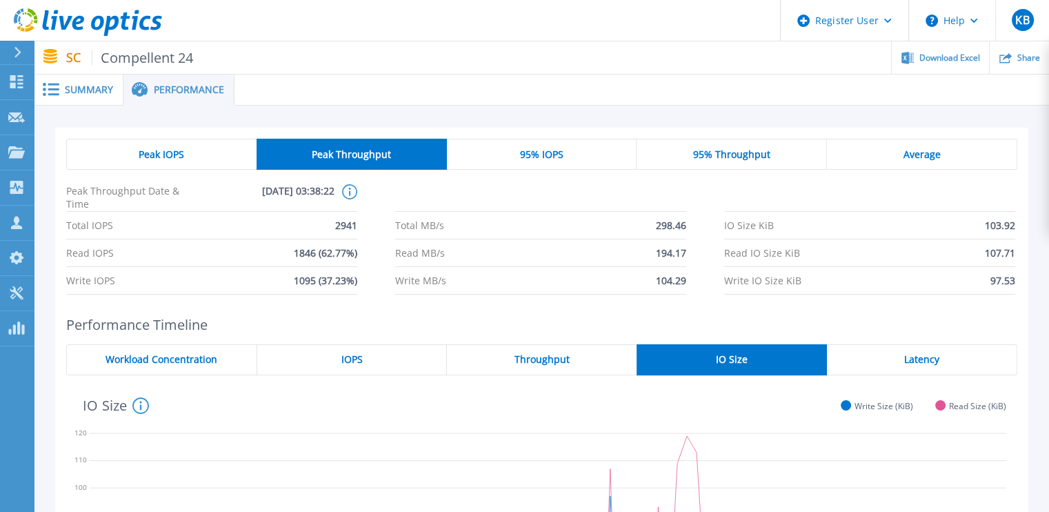
click at [482, 162] on div "95% IOPS" at bounding box center [542, 154] width 190 height 31
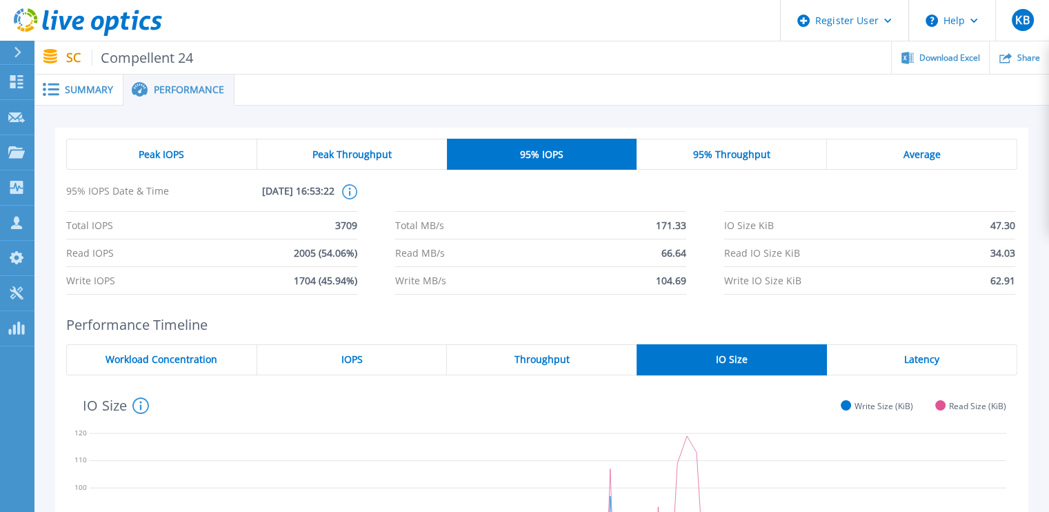
click at [364, 149] on span "Peak Throughput" at bounding box center [351, 154] width 79 height 11
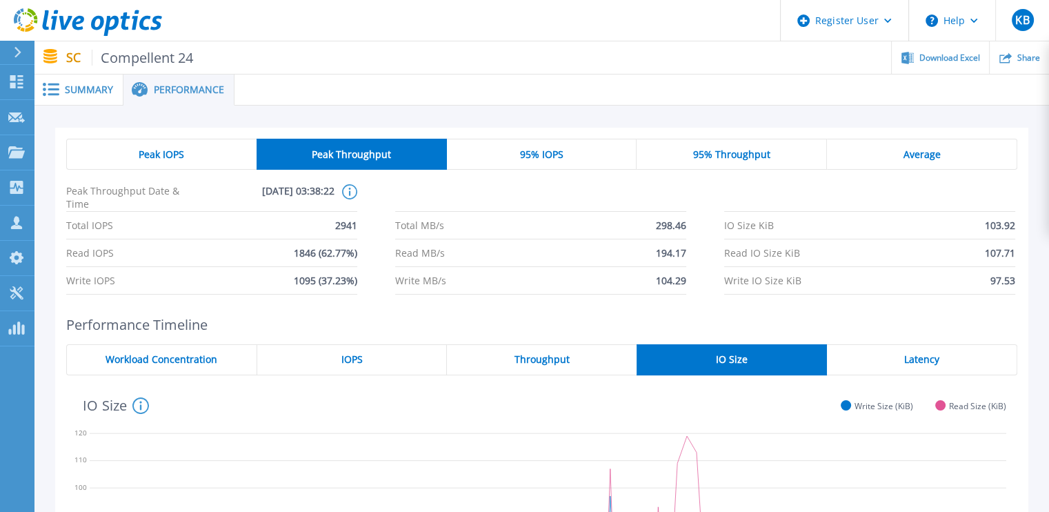
click at [582, 300] on div "Peak IOPS Peak Throughput 95% IOPS 95% Throughput Average Peak Throughput Date …" at bounding box center [541, 217] width 973 height 178
click at [526, 155] on span "95% IOPS" at bounding box center [540, 154] width 43 height 11
